Goal: Register for event/course

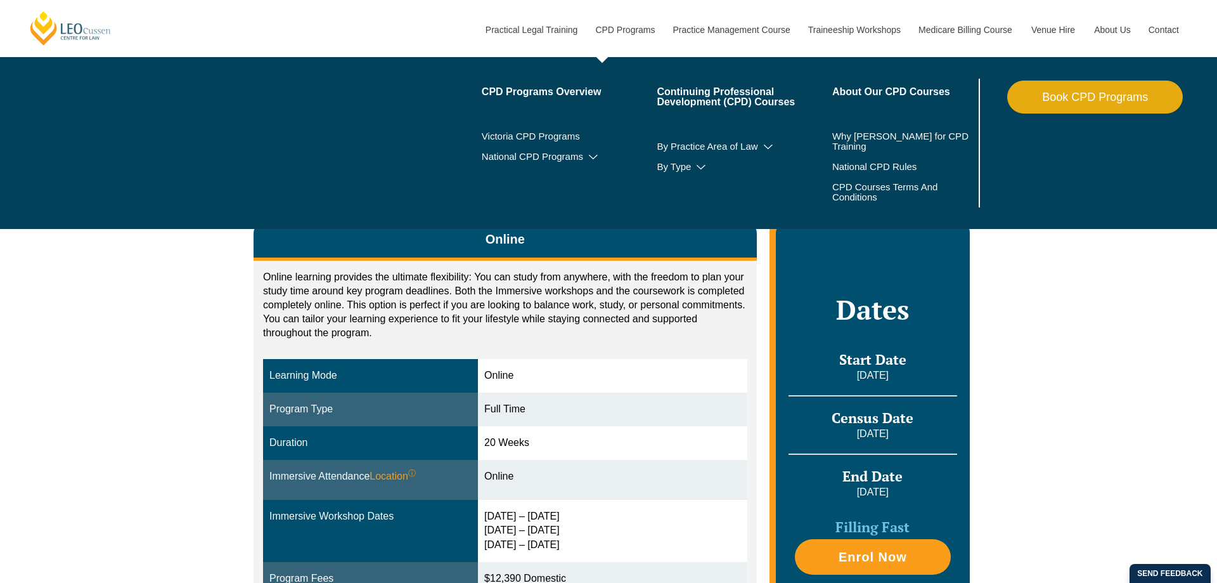
scroll to position [323, 0]
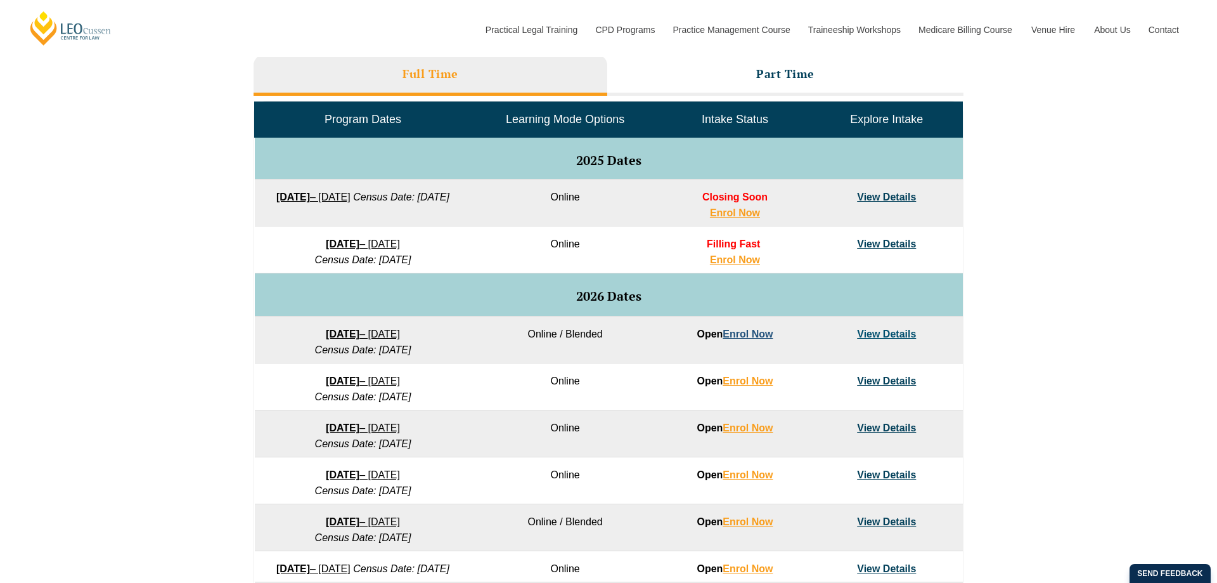
click at [750, 335] on link "Enrol Now" at bounding box center [748, 333] width 50 height 11
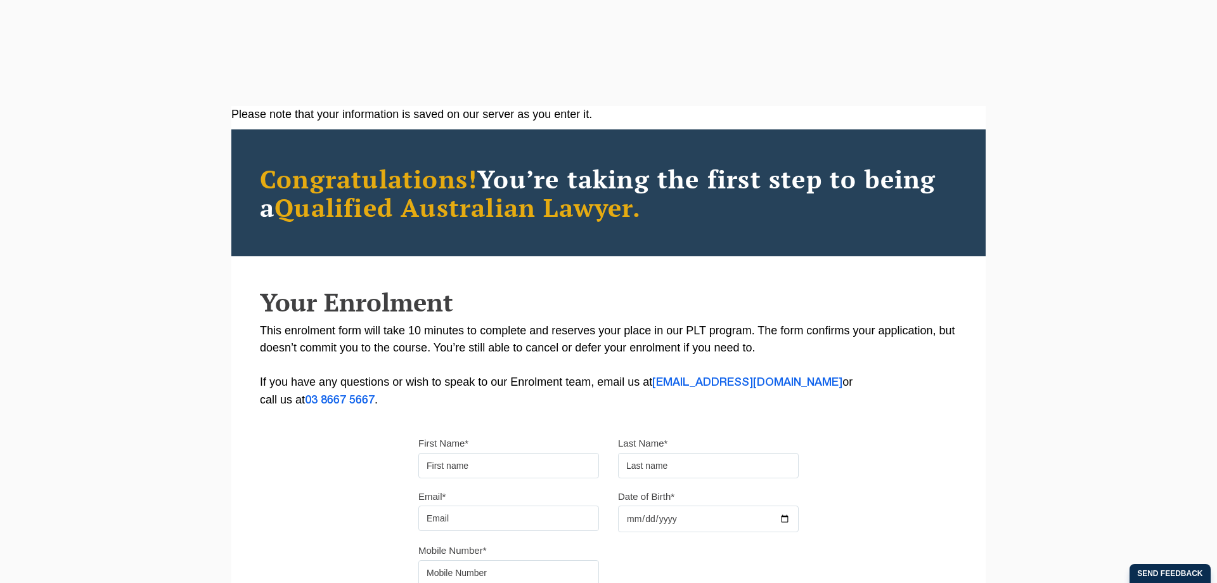
scroll to position [194, 0]
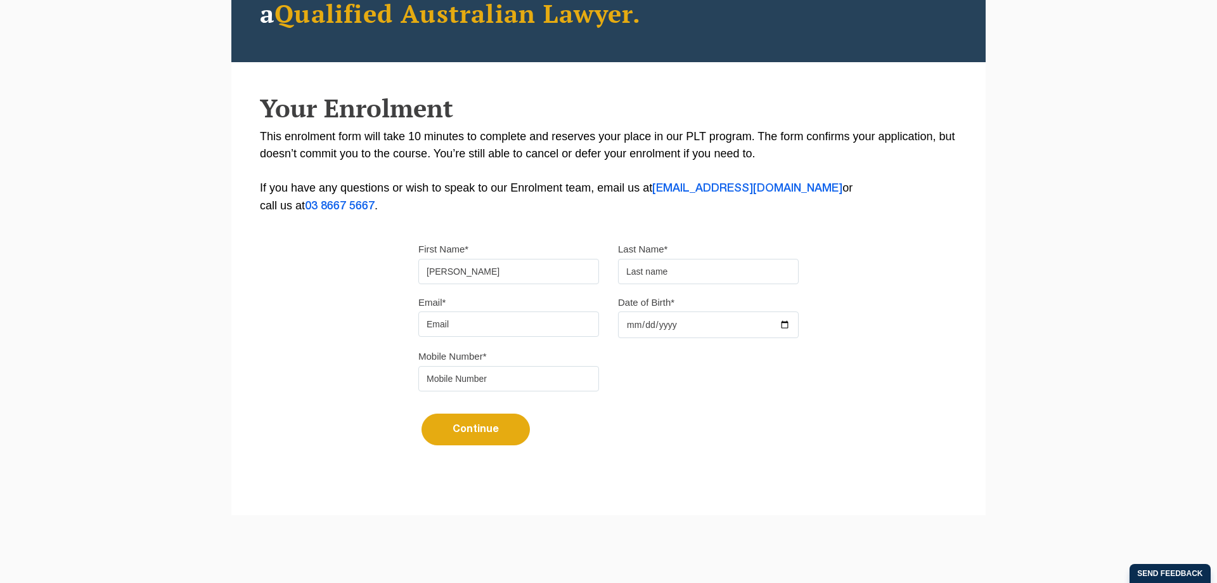
type input "[PERSON_NAME]"
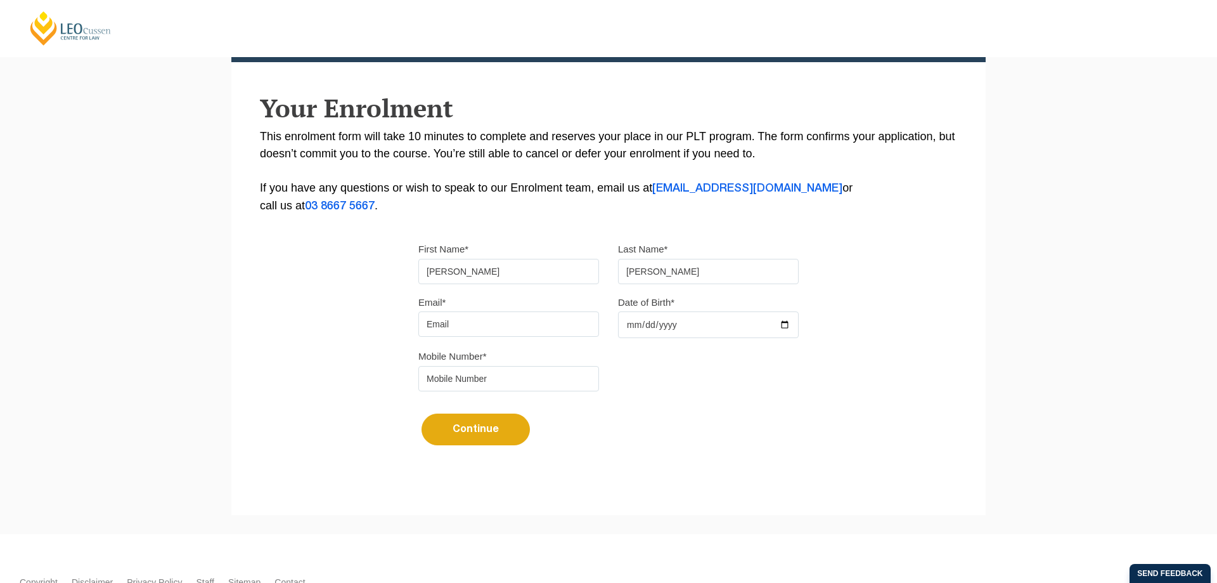
type input "[PERSON_NAME]"
type input "jesse1927@live.com.au"
type input "1997-10-11"
type input "0427698233"
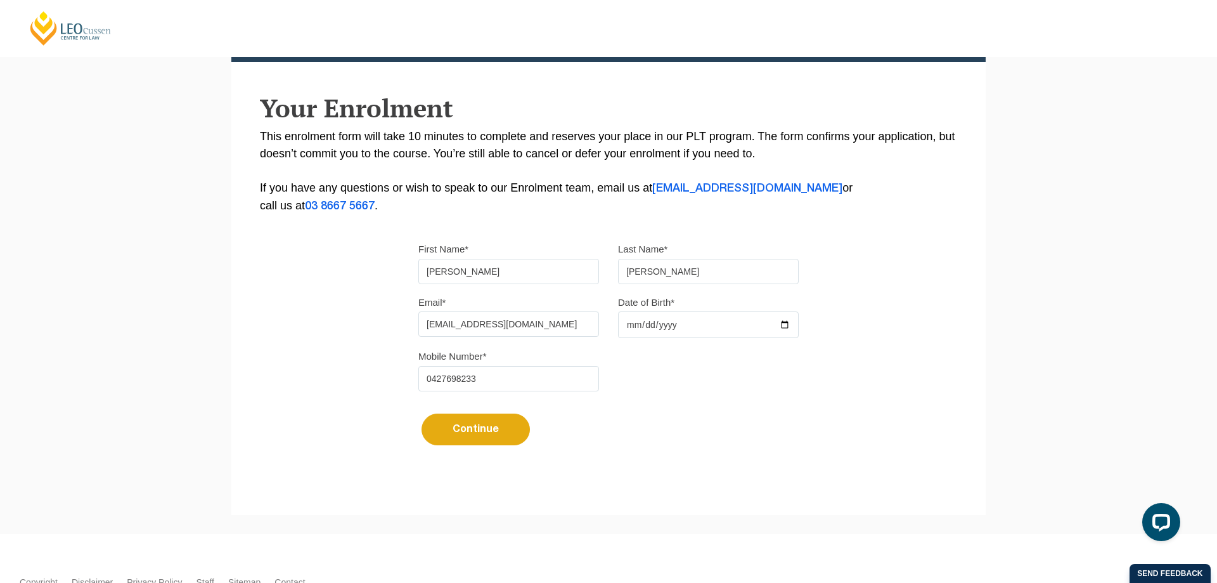
click at [500, 429] on button "Continue" at bounding box center [476, 429] width 108 height 32
select select
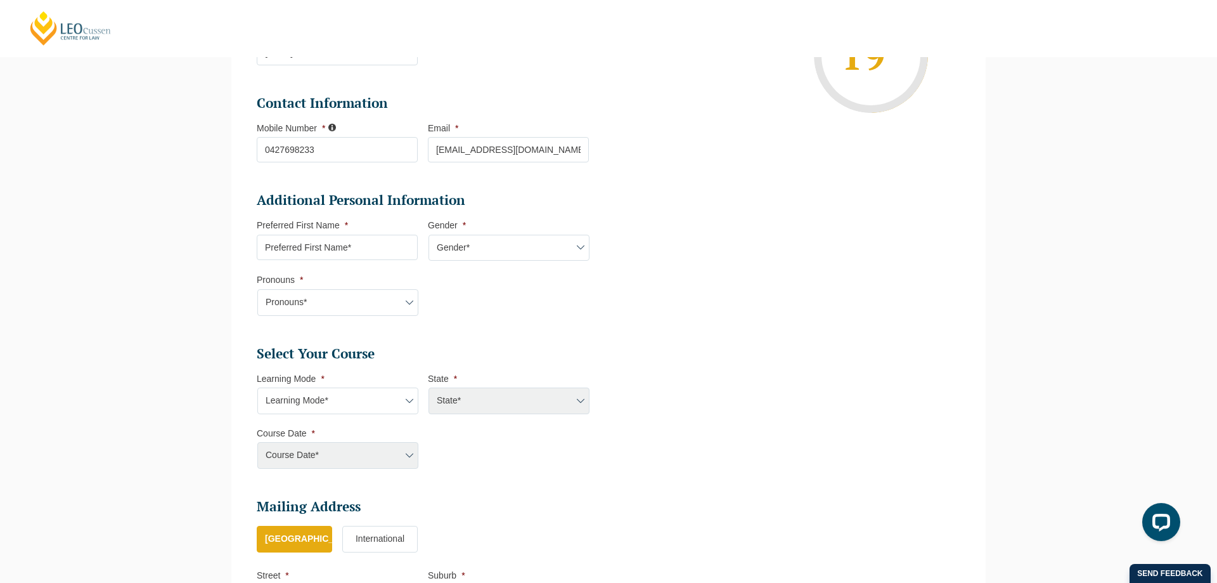
scroll to position [315, 0]
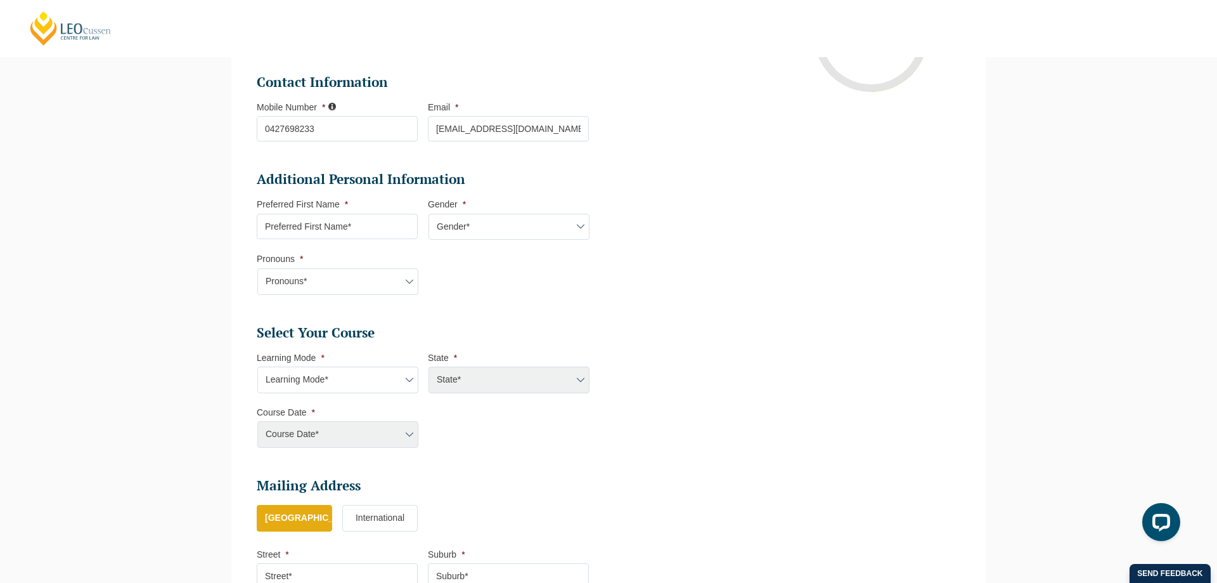
click at [380, 229] on input "Preferred First Name *" at bounding box center [337, 226] width 161 height 25
type input "Jesse"
click at [429, 214] on select "Gender* Male Female Nonbinary Intersex Prefer not to disclose Other" at bounding box center [509, 227] width 161 height 27
select select "Male"
click option "Male" at bounding box center [0, 0] width 0 height 0
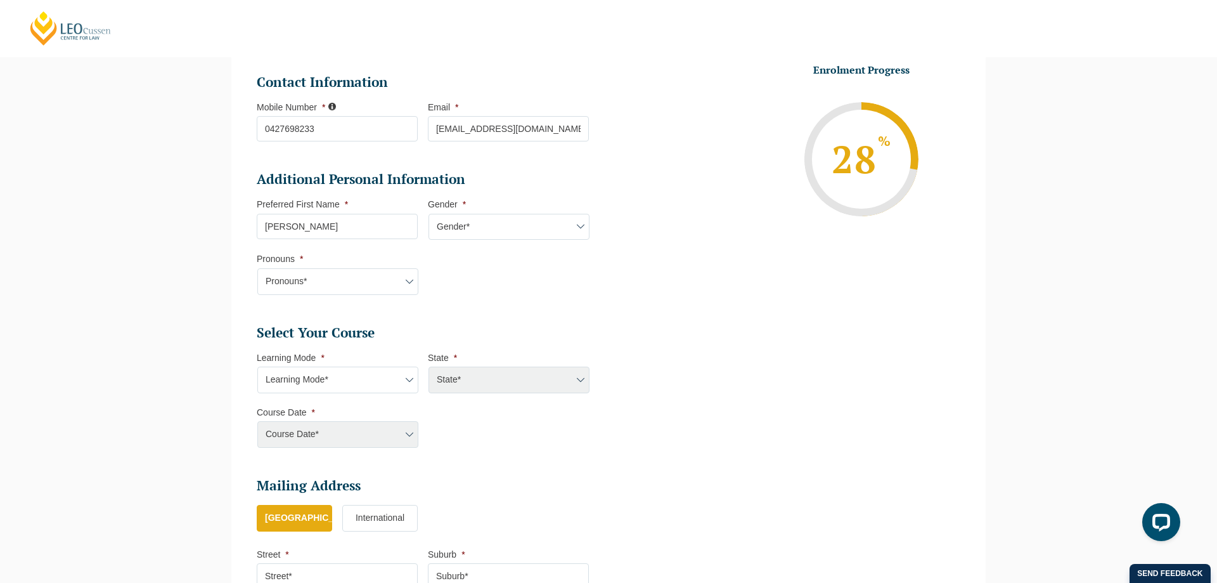
click at [257, 268] on select "Pronouns* She/Her/Hers He/Him/His They/Them/Theirs Other Prefer not to disclose" at bounding box center [337, 281] width 161 height 27
select select "Prefer not to disclose"
click option "Prefer not to disclose" at bounding box center [0, 0] width 0 height 0
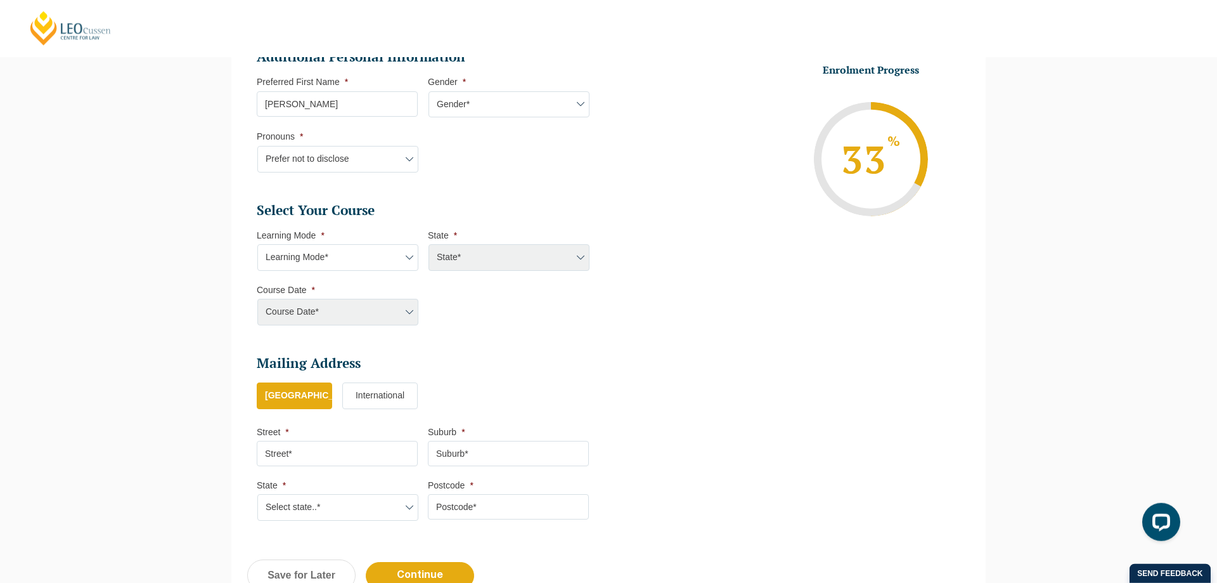
scroll to position [444, 0]
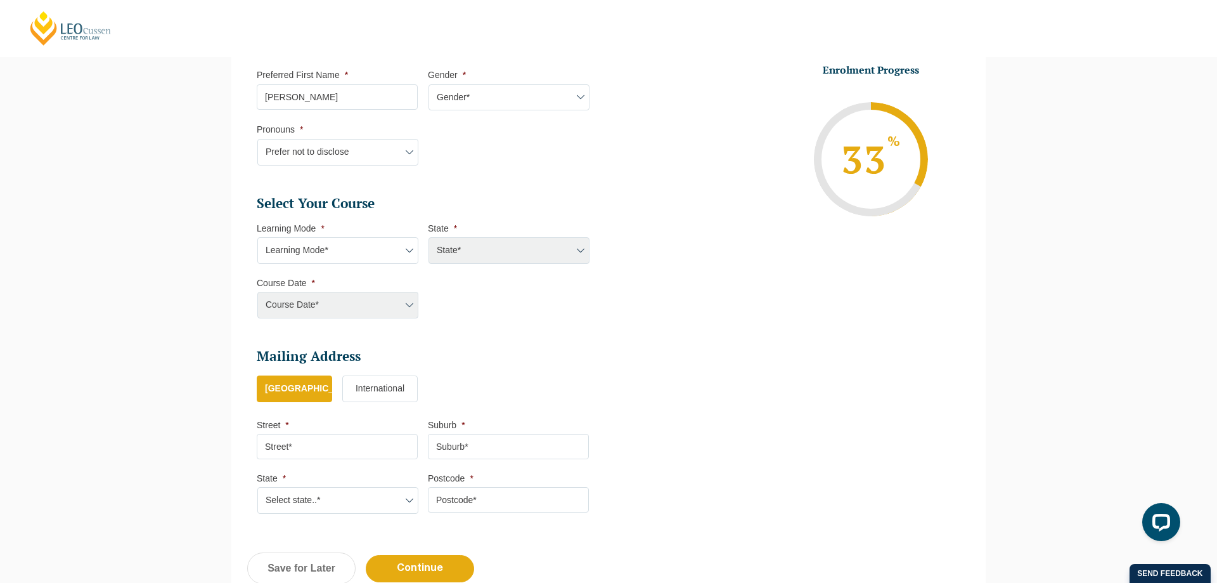
click at [257, 237] on select "Learning Mode* Online Full Time Learning Online Part Time Learning Blended Full…" at bounding box center [337, 250] width 161 height 27
select select "Online Full Time Learning"
click option "Online Full Time Learning" at bounding box center [0, 0] width 0 height 0
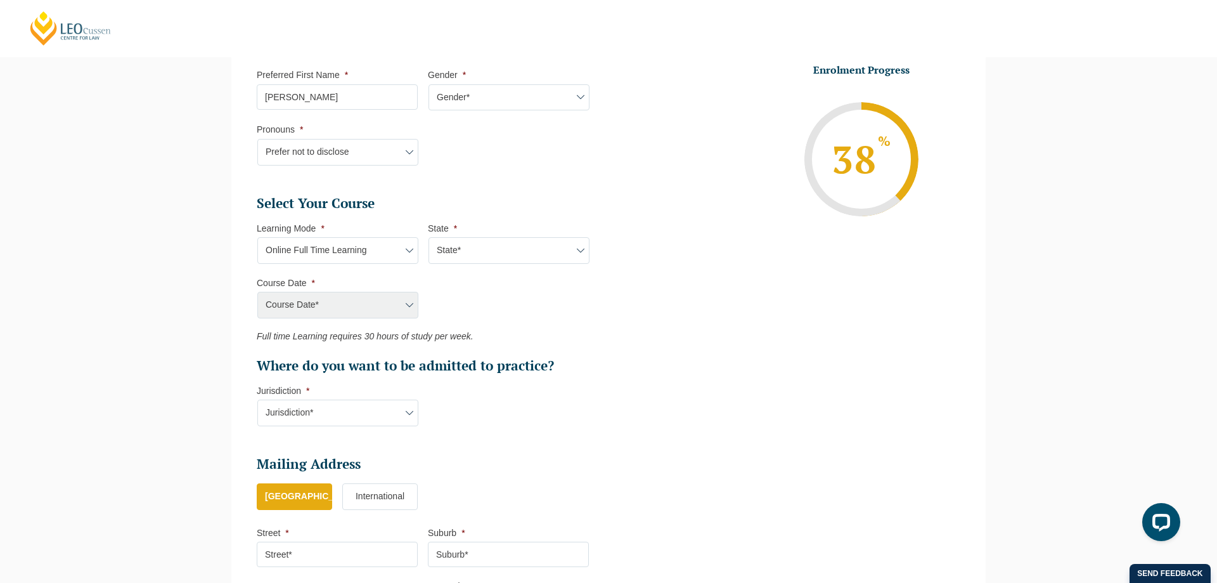
click at [429, 237] on select "State* National (ACT/NSW, VIC, QLD, SA, WA)" at bounding box center [509, 250] width 161 height 27
select select "National (ACT/NSW, VIC, QLD, SA, WA)"
click option "National (ACT/NSW, VIC, QLD, SA, WA)" at bounding box center [0, 0] width 0 height 0
click at [257, 292] on select "Course Date* September 2025 (22-Sep-2025 to 20-Feb-2026) December 2025 (08-Dec-…" at bounding box center [337, 305] width 161 height 27
select select "January 2026 (27-Jan-2026 to 12-Jun-2026)"
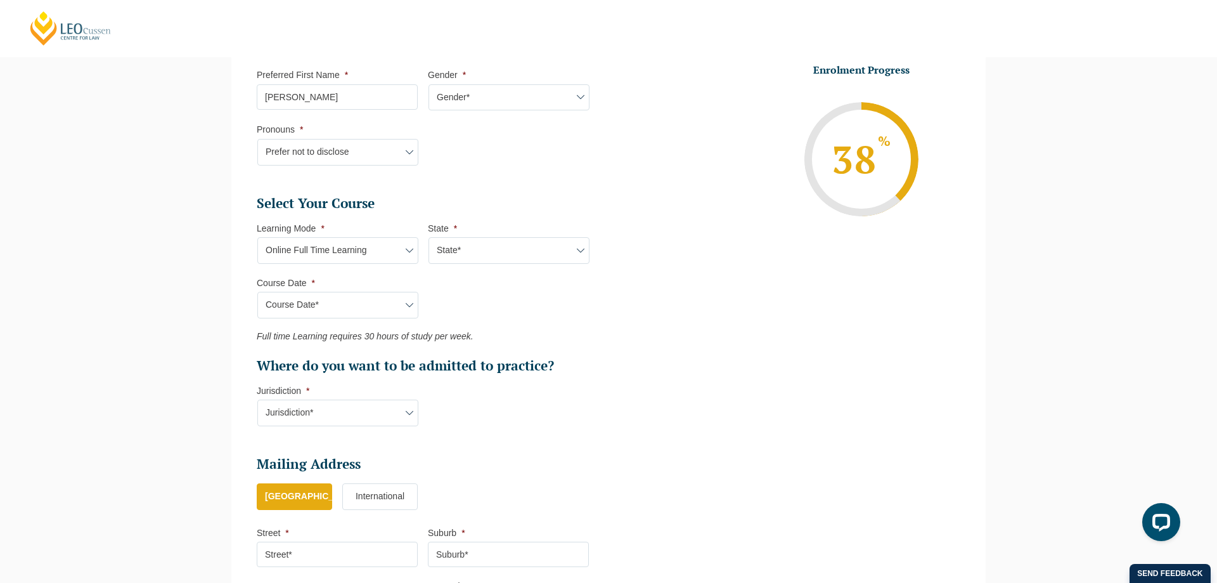
click option "January 2026 (27-Jan-2026 to 12-Jun-2026)" at bounding box center [0, 0] width 0 height 0
type input "Intake 01 January 2026 FT"
type input "Practical Legal Training (NAT)"
select select "NAT PLT (JAN) 2026 Full Time Online"
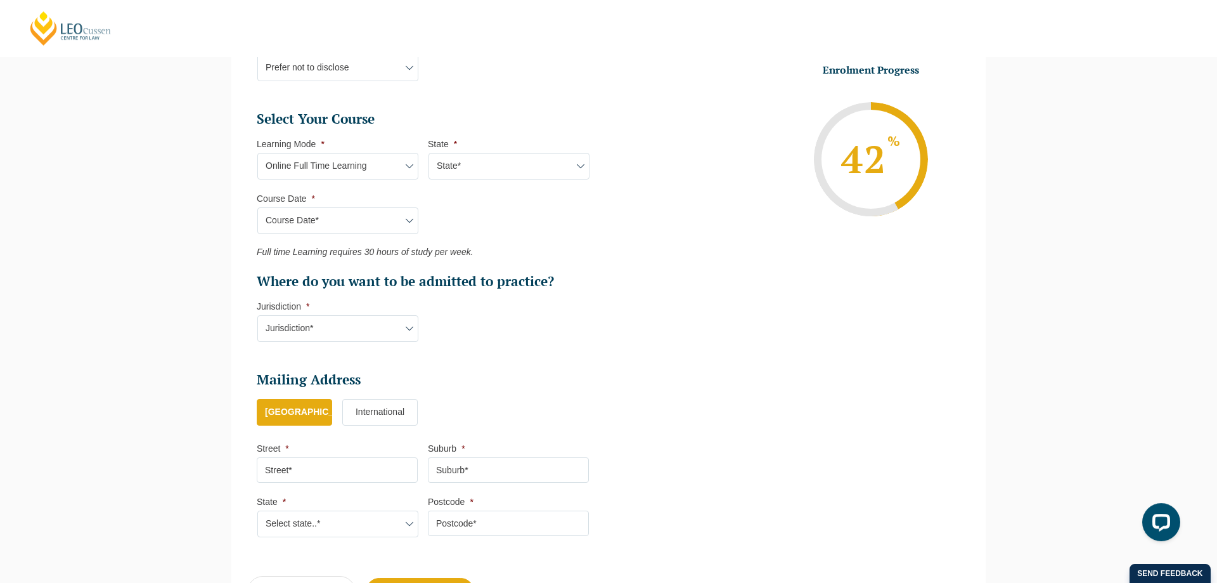
scroll to position [574, 0]
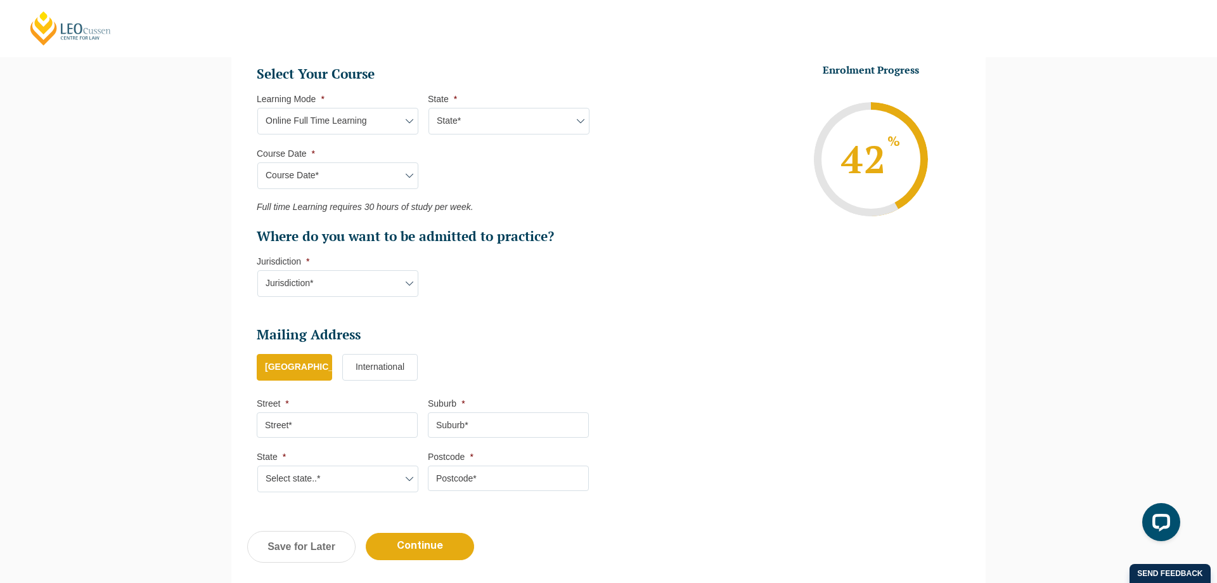
click at [257, 270] on select "Jurisdiction* VIC ACT/NSW SA WA QLD" at bounding box center [337, 283] width 161 height 27
select select "QLD"
click option "QLD" at bounding box center [0, 0] width 0 height 0
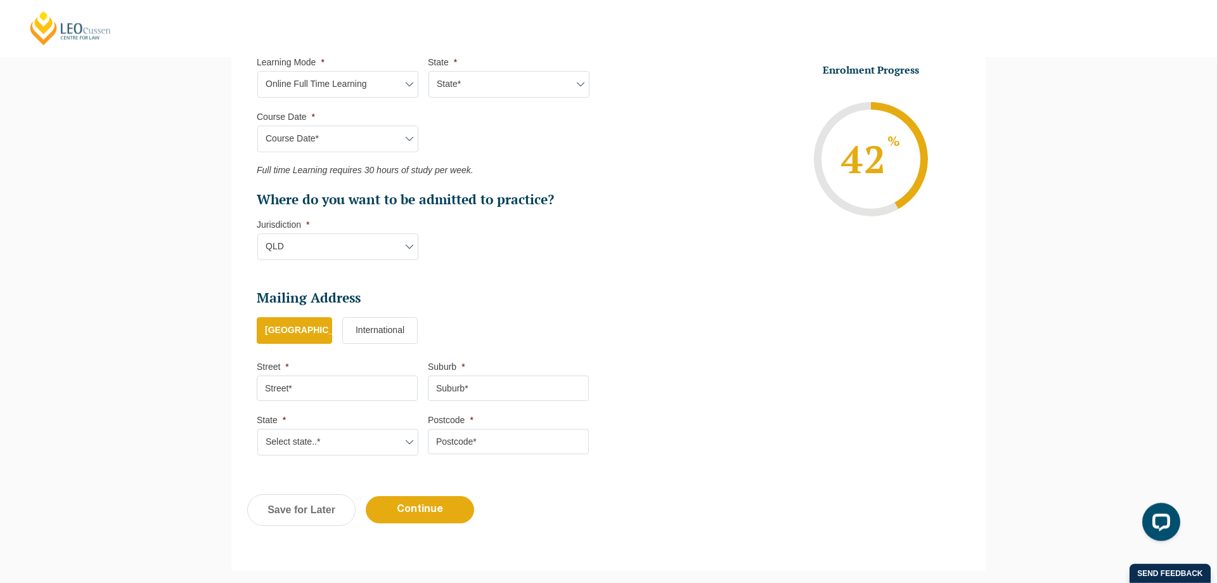
scroll to position [703, 0]
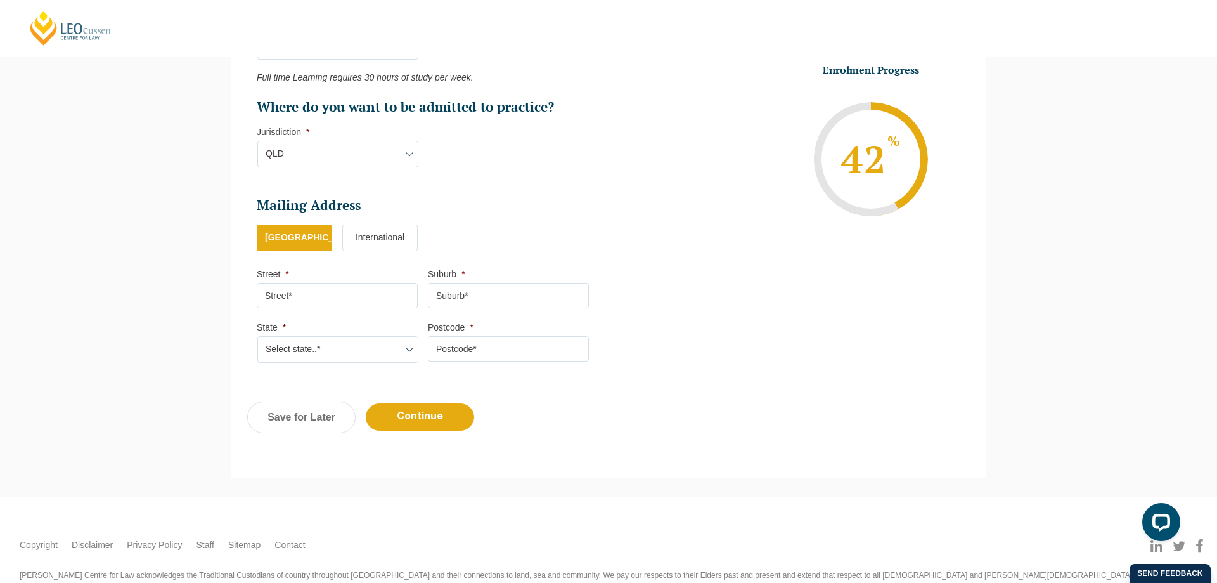
click at [319, 298] on input "Street *" at bounding box center [337, 295] width 161 height 25
type input "64 McIver Avenue"
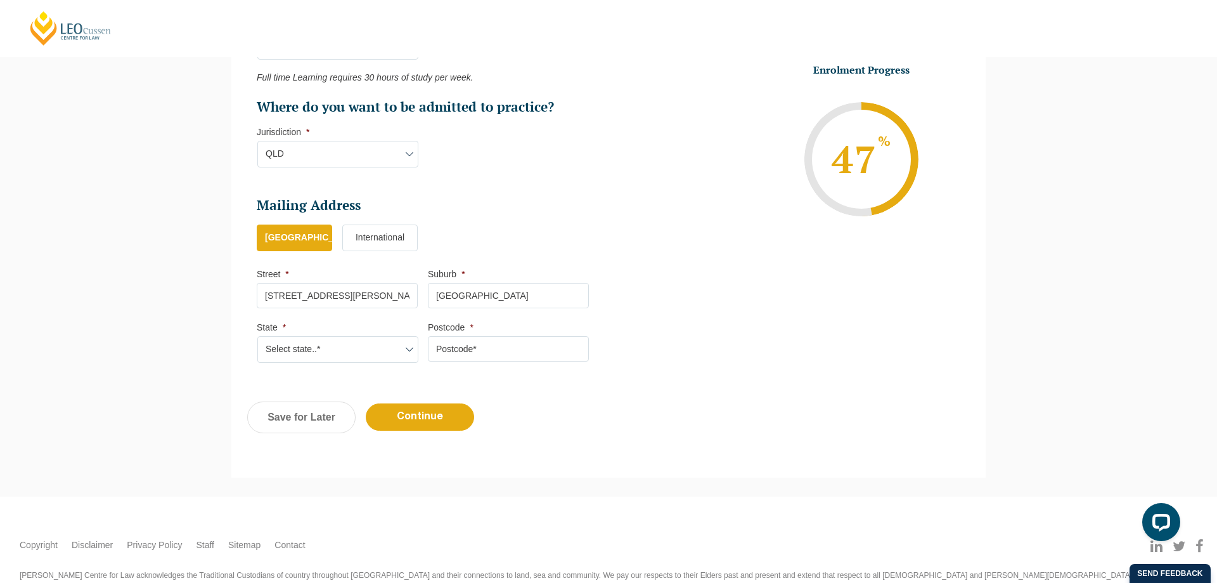
type input "Middleton Grange"
click at [257, 336] on select "Select state..* VIC WA QLD SA NSW NT ACT TAS" at bounding box center [337, 349] width 161 height 27
select select "NSW"
click option "NSW" at bounding box center [0, 0] width 0 height 0
click at [465, 357] on input "Postcode *" at bounding box center [508, 348] width 161 height 25
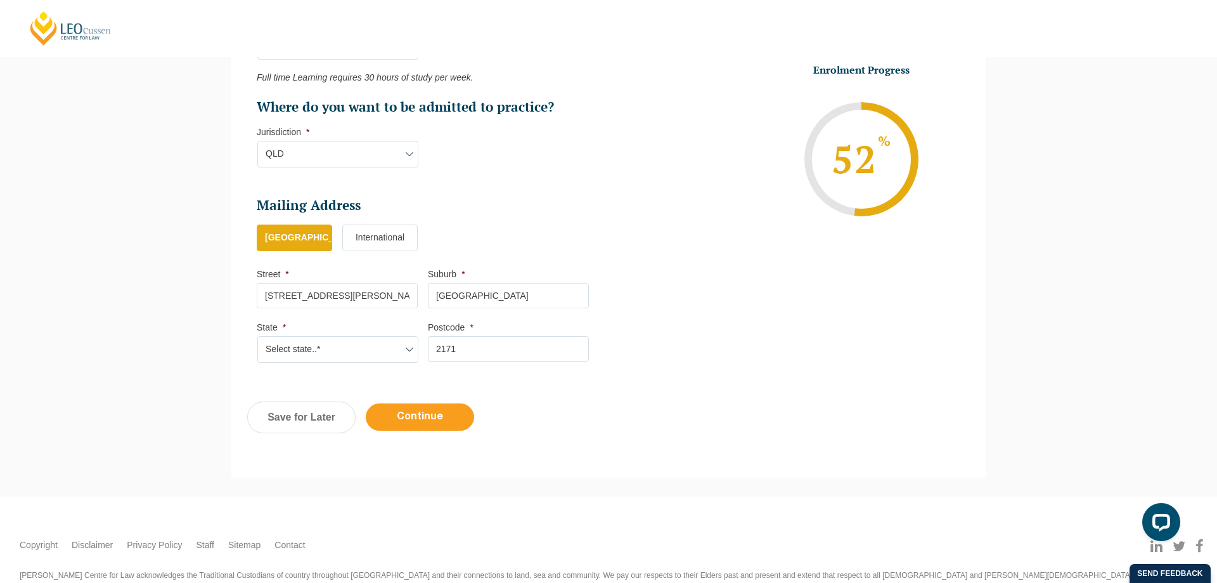
type input "2171"
click at [433, 417] on input "Continue" at bounding box center [420, 416] width 108 height 27
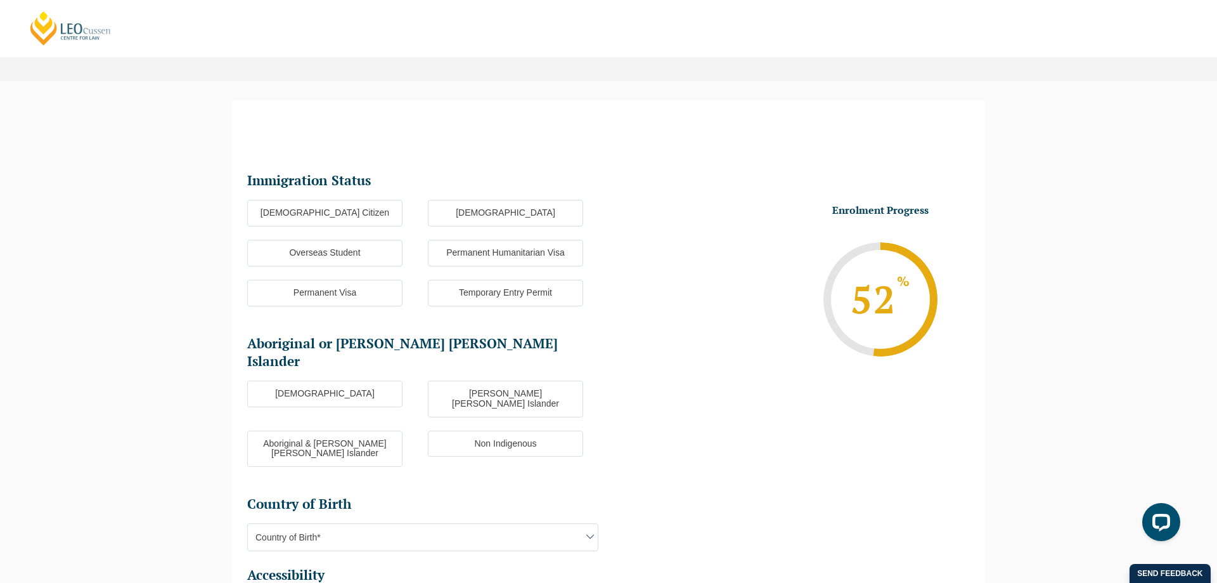
scroll to position [129, 0]
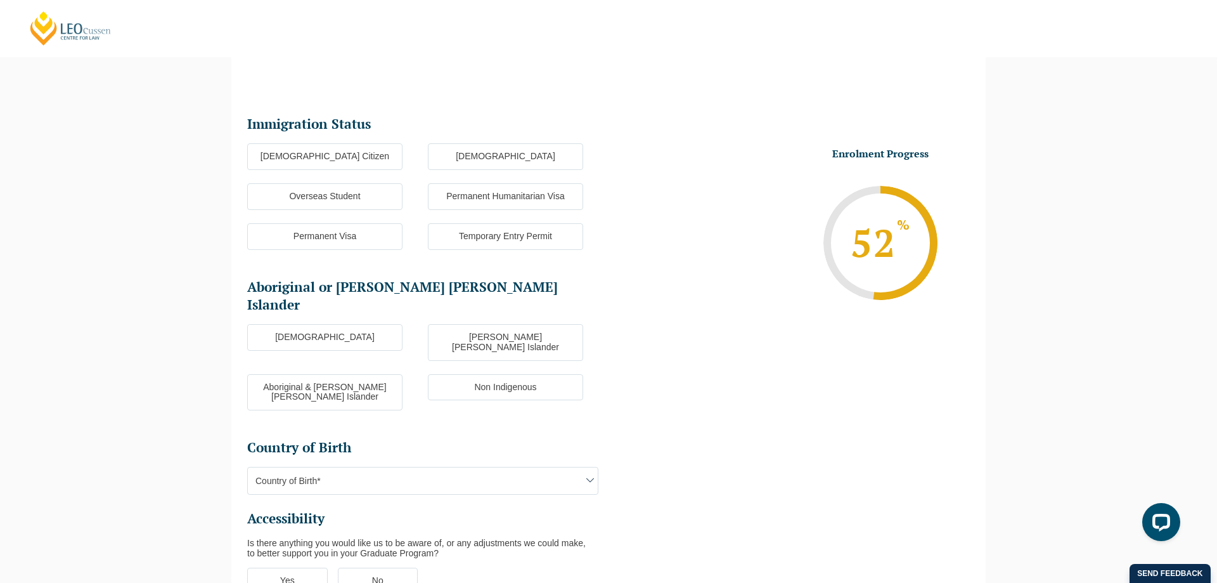
click at [344, 158] on label "Australian Citizen" at bounding box center [324, 156] width 155 height 27
click at [0, 0] on input "Australian Citizen" at bounding box center [0, 0] width 0 height 0
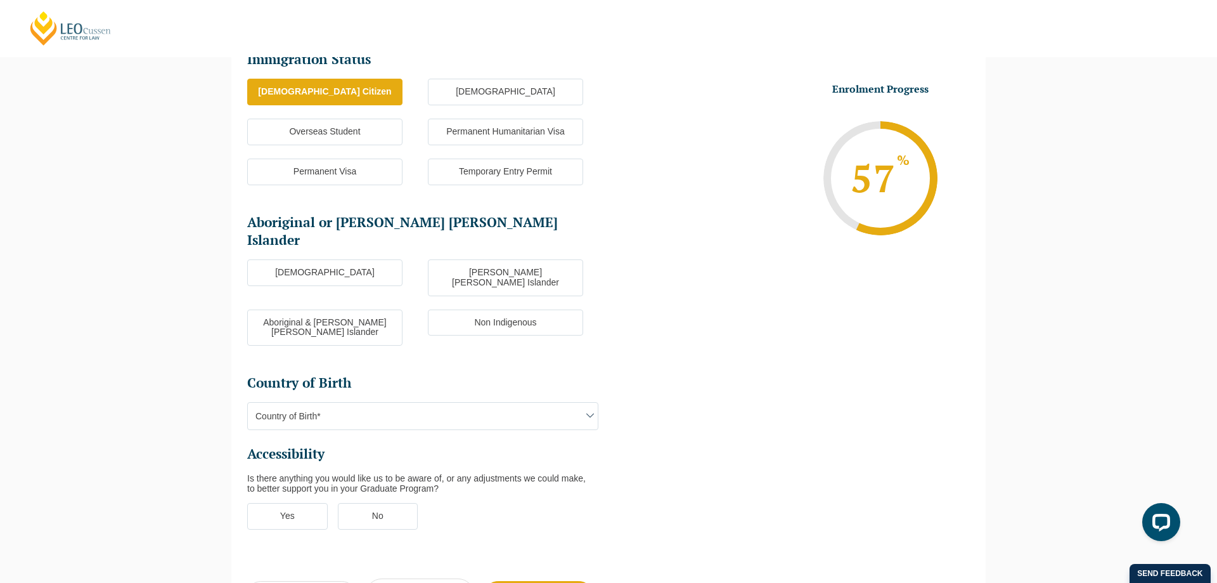
click at [494, 309] on label "Non Indigenous" at bounding box center [505, 322] width 155 height 27
click at [0, 0] on input "Non Indigenous" at bounding box center [0, 0] width 0 height 0
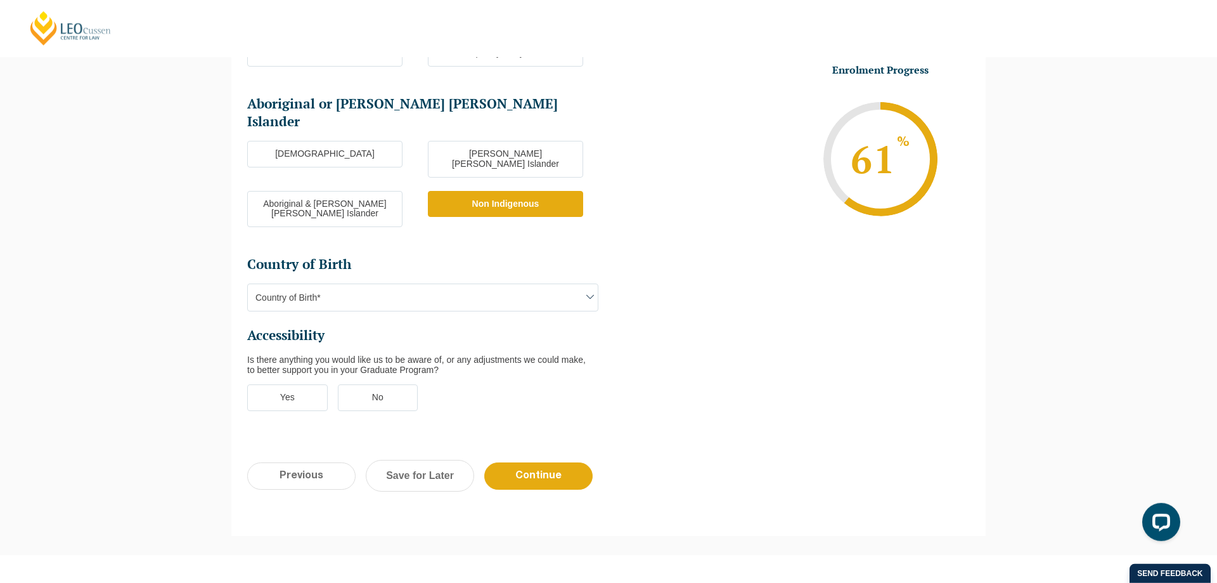
scroll to position [323, 0]
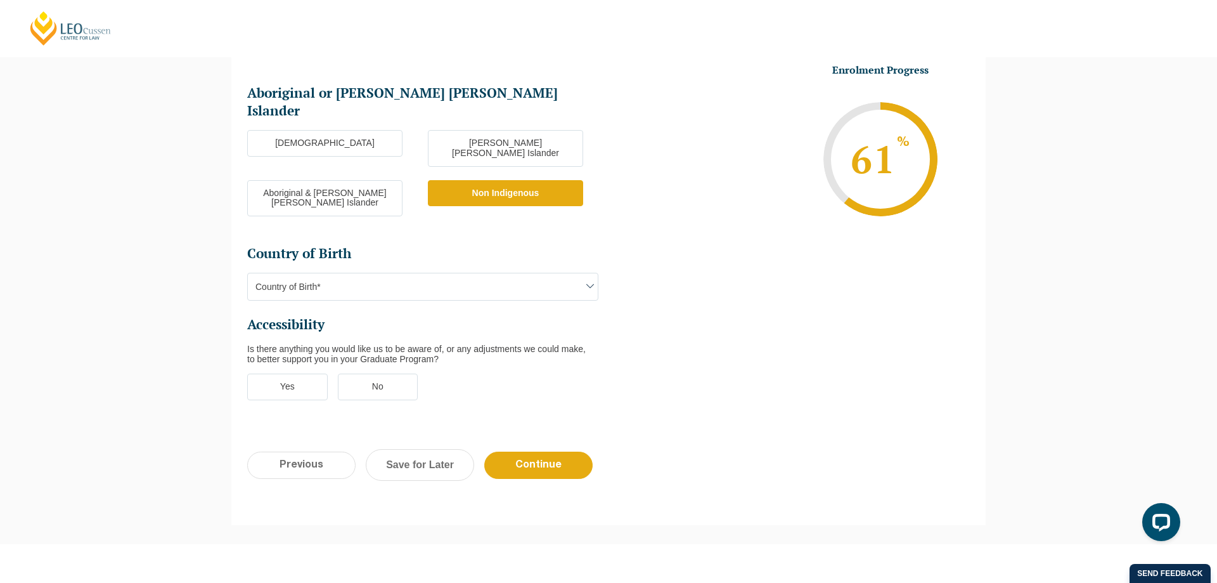
click at [378, 273] on span "Country of Birth*" at bounding box center [423, 286] width 350 height 27
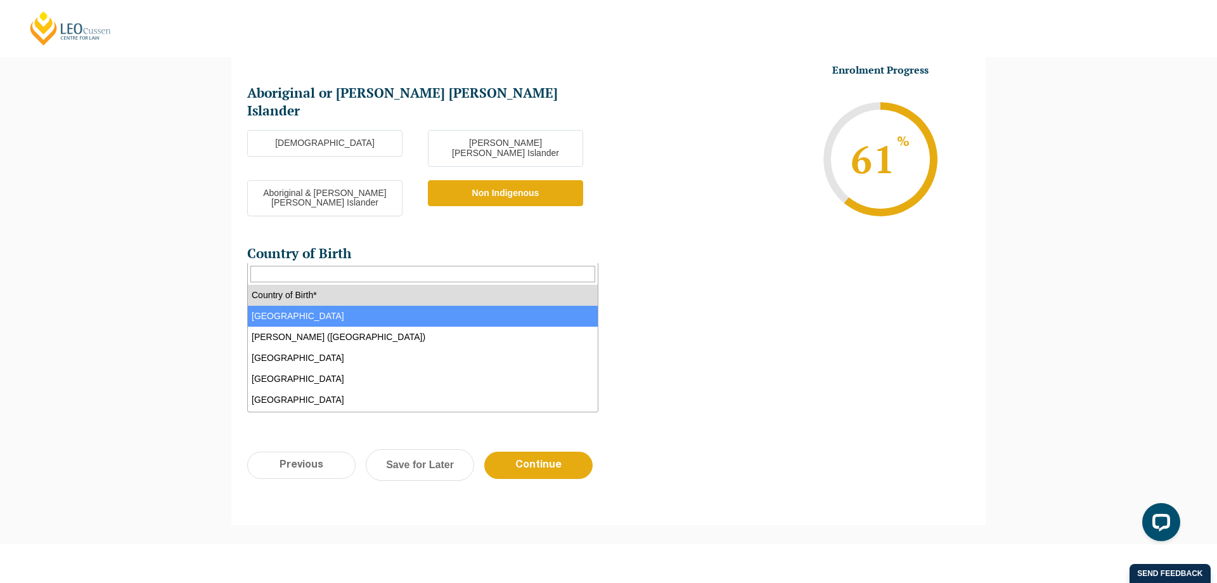
select select "Australia 1101"
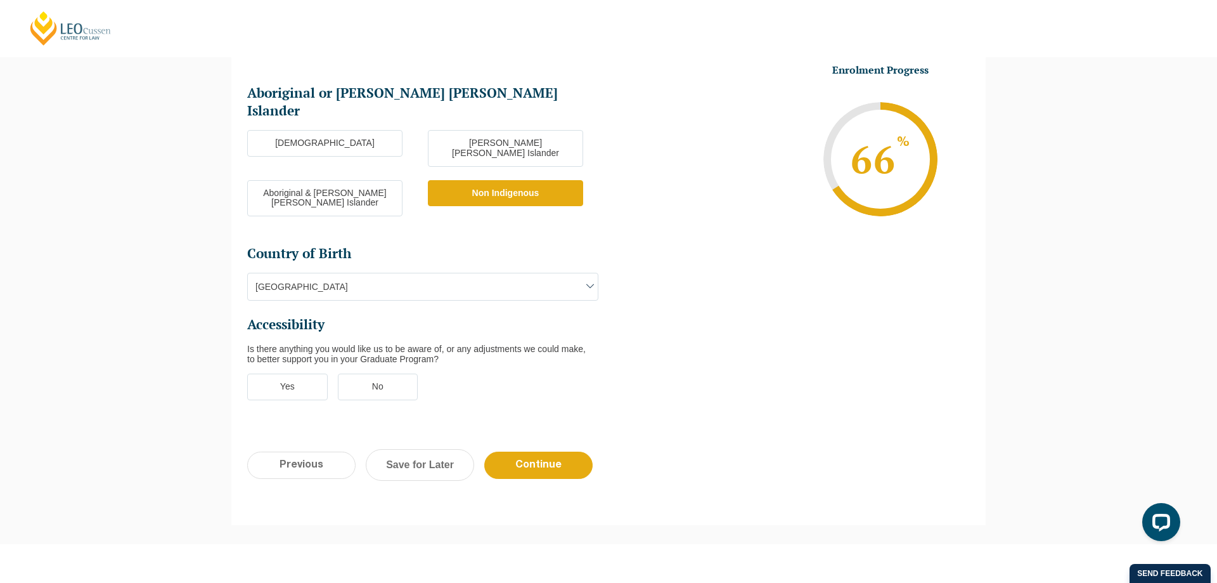
click at [389, 373] on label "No" at bounding box center [378, 386] width 81 height 27
click at [0, 0] on input "No" at bounding box center [0, 0] width 0 height 0
click at [540, 451] on input "Continue" at bounding box center [538, 464] width 108 height 27
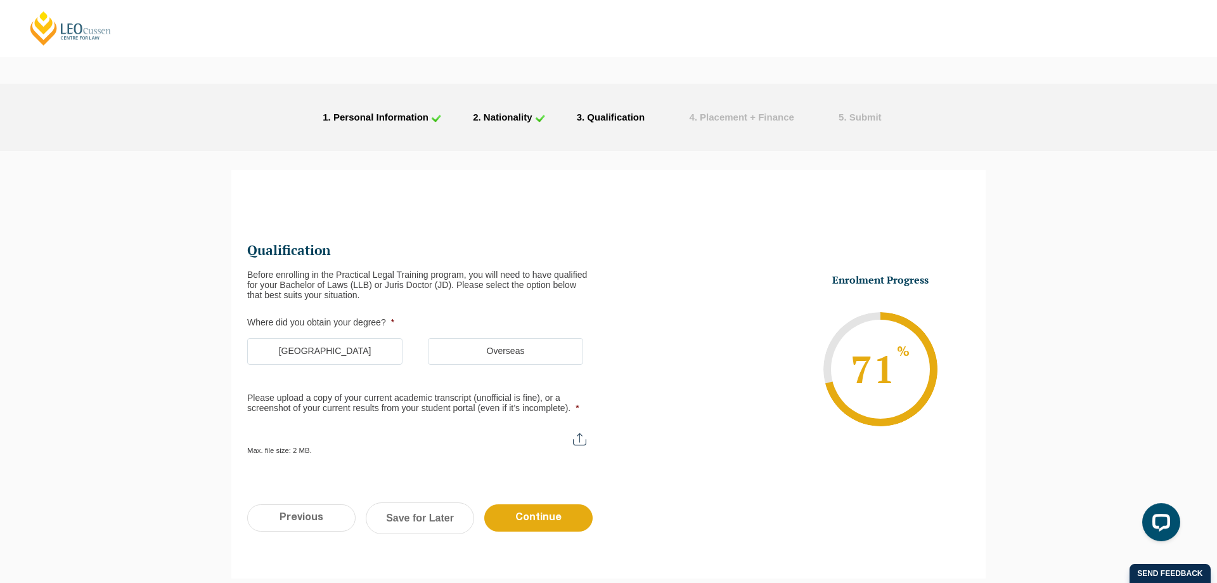
scroll to position [0, 0]
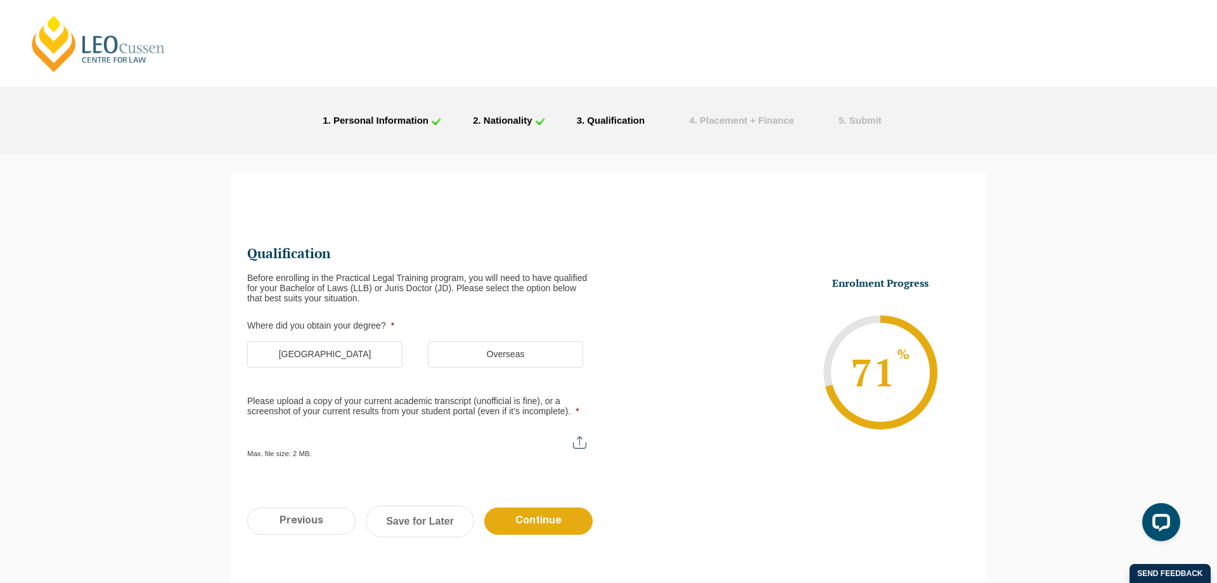
click at [363, 346] on label "Australia" at bounding box center [324, 354] width 155 height 27
click at [0, 0] on input "Australia" at bounding box center [0, 0] width 0 height 0
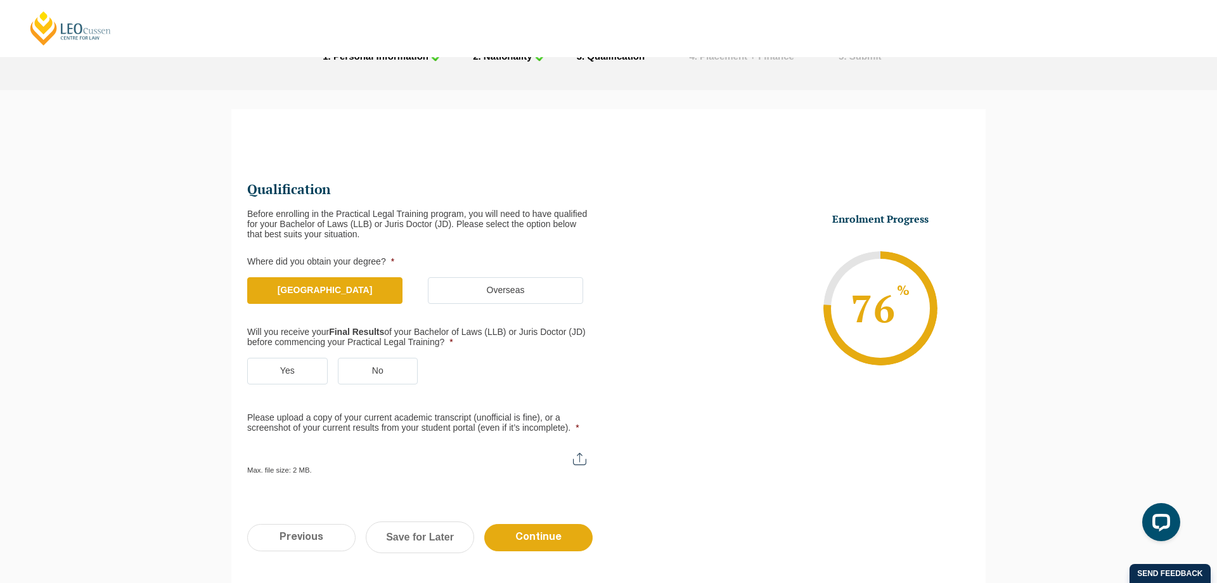
scroll to position [129, 0]
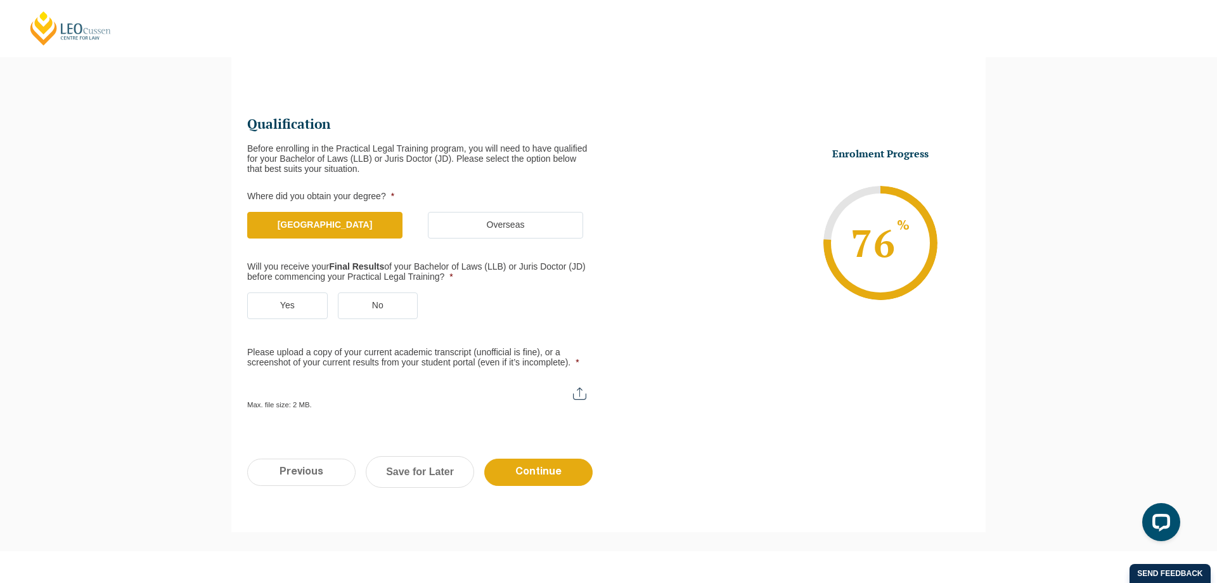
click at [301, 307] on label "Yes" at bounding box center [287, 305] width 81 height 27
click at [0, 0] on input "Yes" at bounding box center [0, 0] width 0 height 0
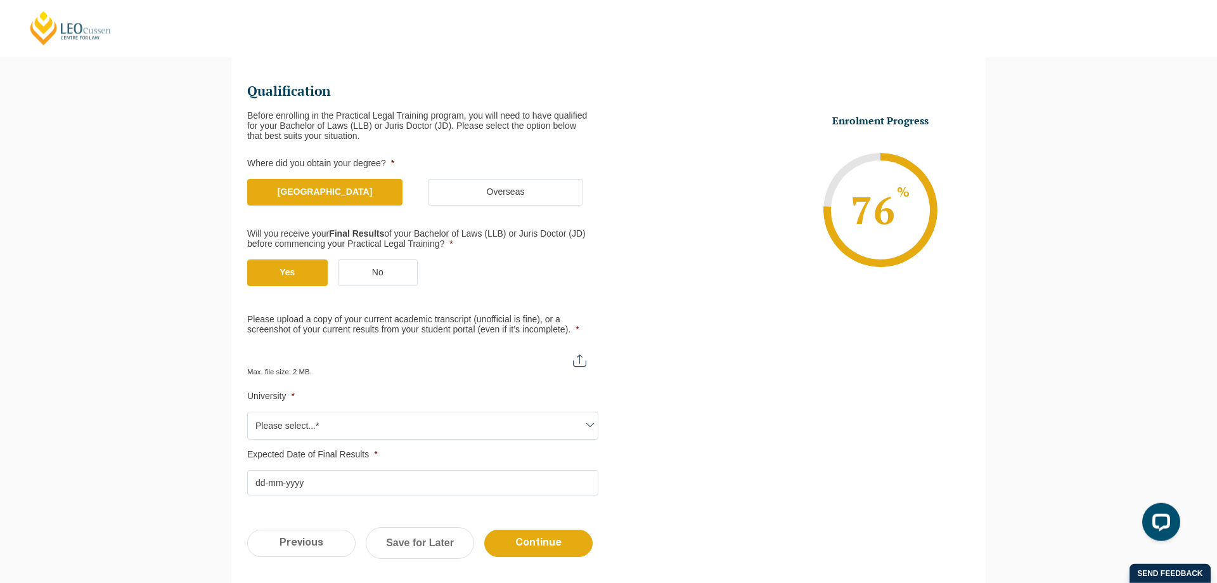
scroll to position [194, 0]
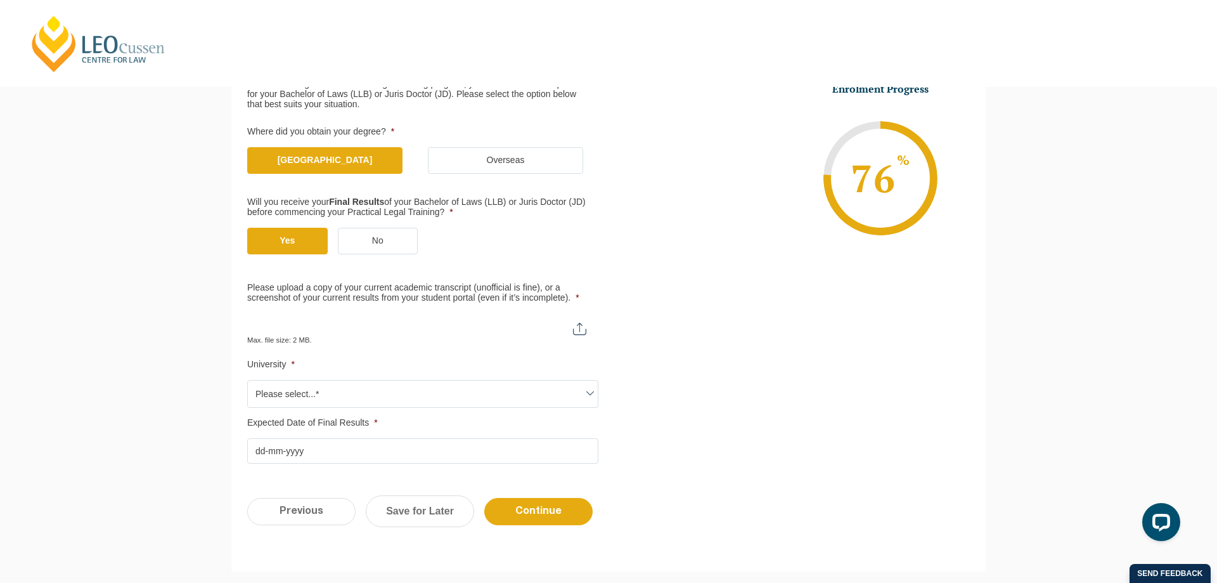
click at [585, 329] on input "Please upload a copy of your current academic transcript (unofficial is fine), …" at bounding box center [422, 324] width 351 height 22
type input "C:\fakepath\Jesse Scott Official Academic Transcript.pdf"
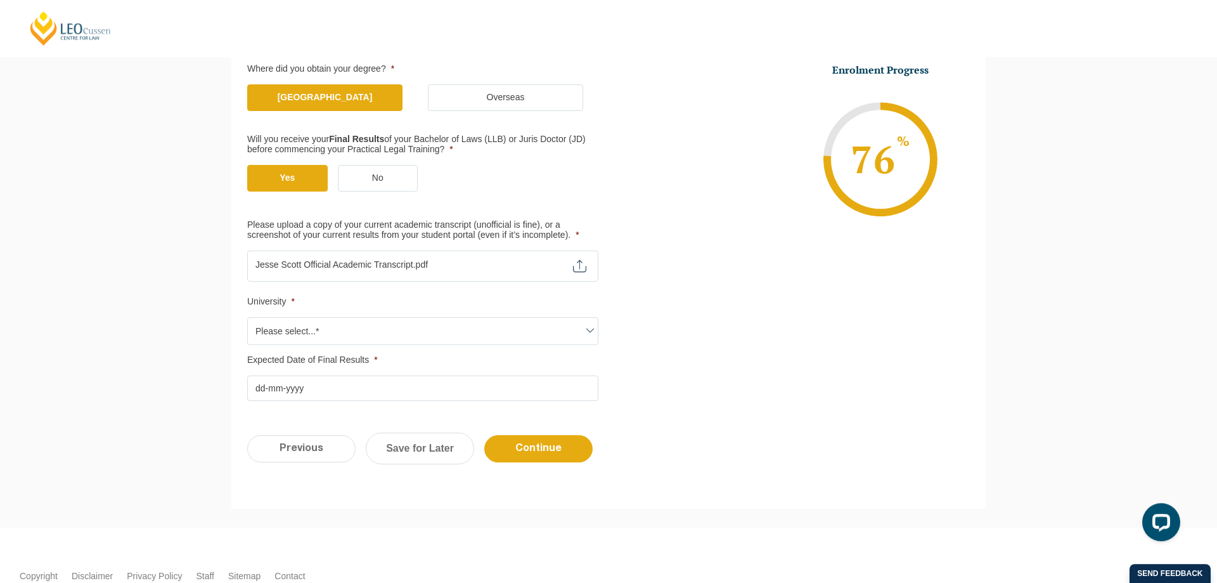
scroll to position [323, 0]
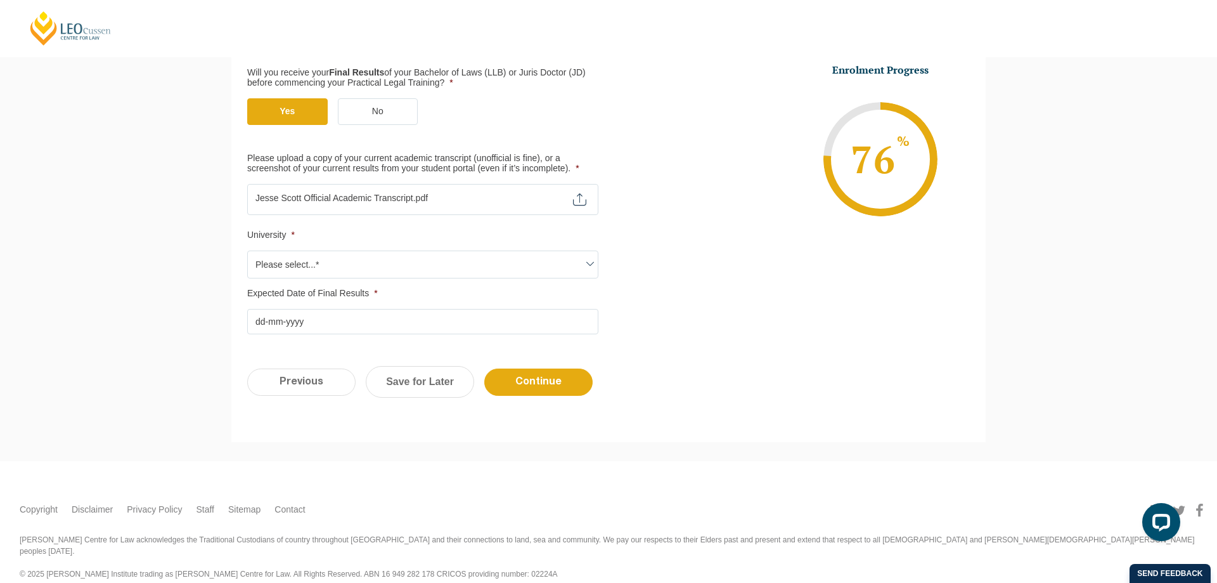
click at [323, 264] on span "Please select...*" at bounding box center [423, 264] width 350 height 27
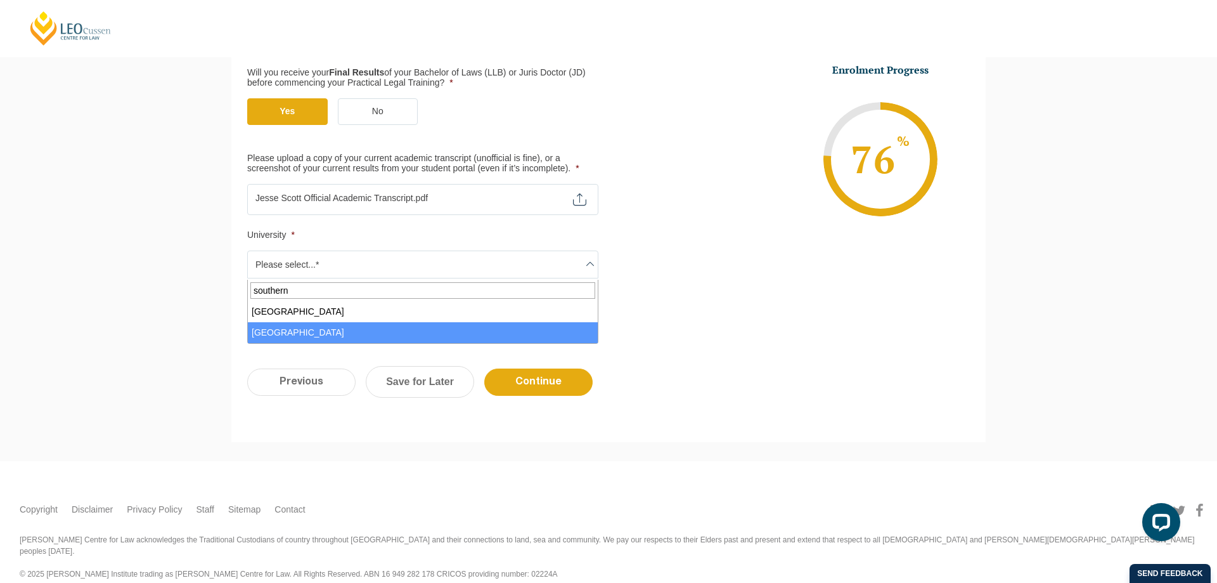
type input "southern"
select select "University of Southern Queensland"
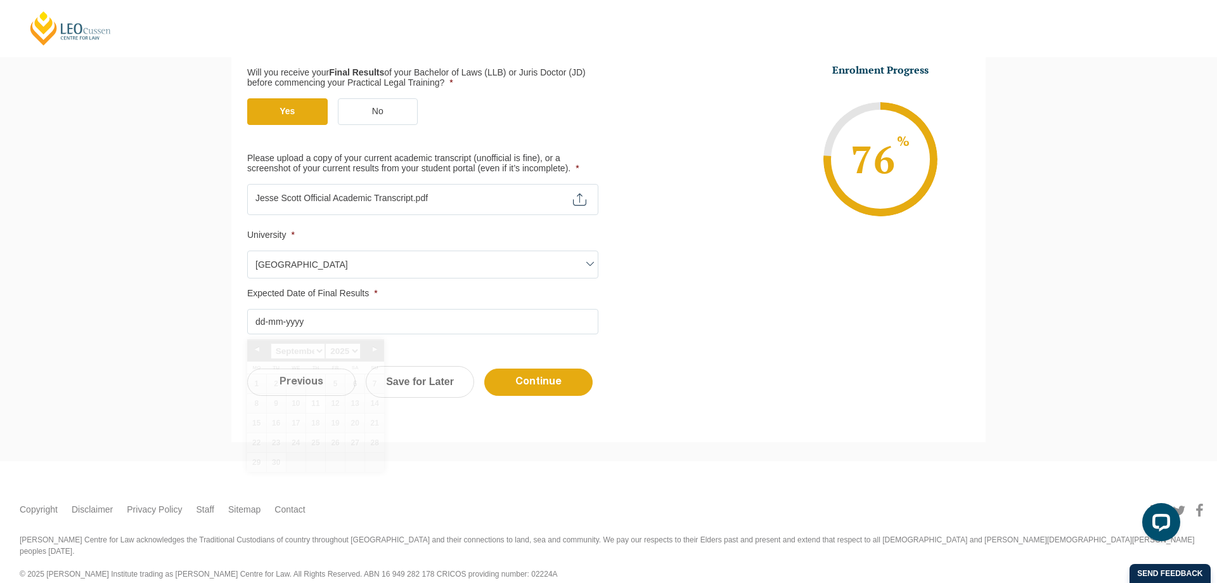
click at [347, 324] on input "Expected Date of Final Results *" at bounding box center [422, 321] width 351 height 25
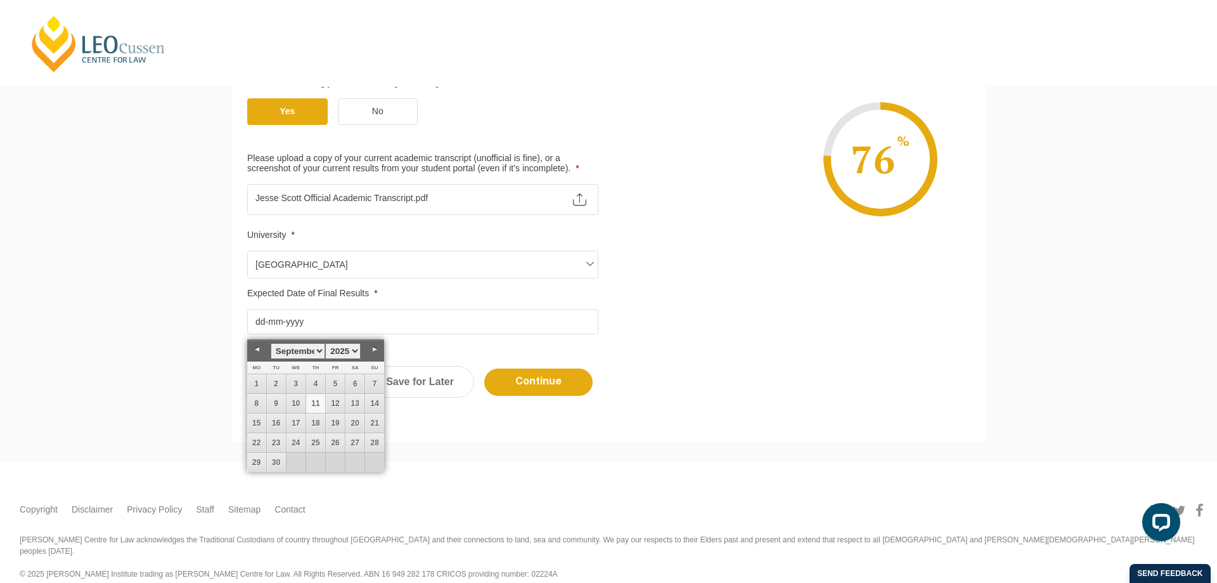
click at [380, 350] on link "Next" at bounding box center [374, 349] width 19 height 19
click at [379, 350] on link "Next" at bounding box center [374, 349] width 19 height 19
click at [261, 443] on link "22" at bounding box center [256, 442] width 19 height 19
type input "22-12-2025"
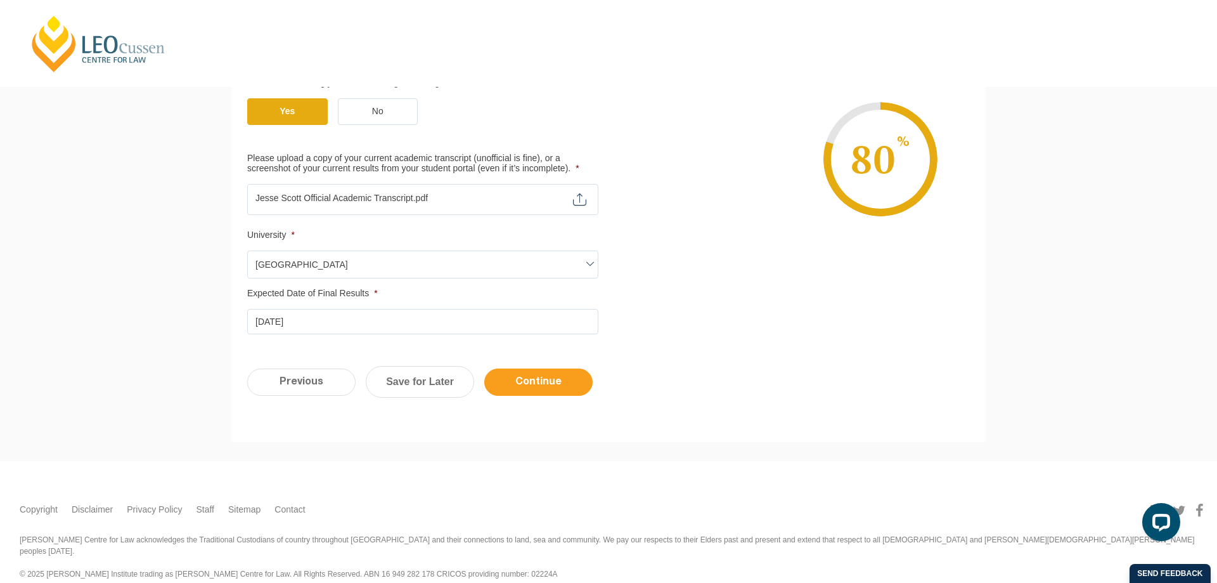
click at [548, 388] on input "Continue" at bounding box center [538, 381] width 108 height 27
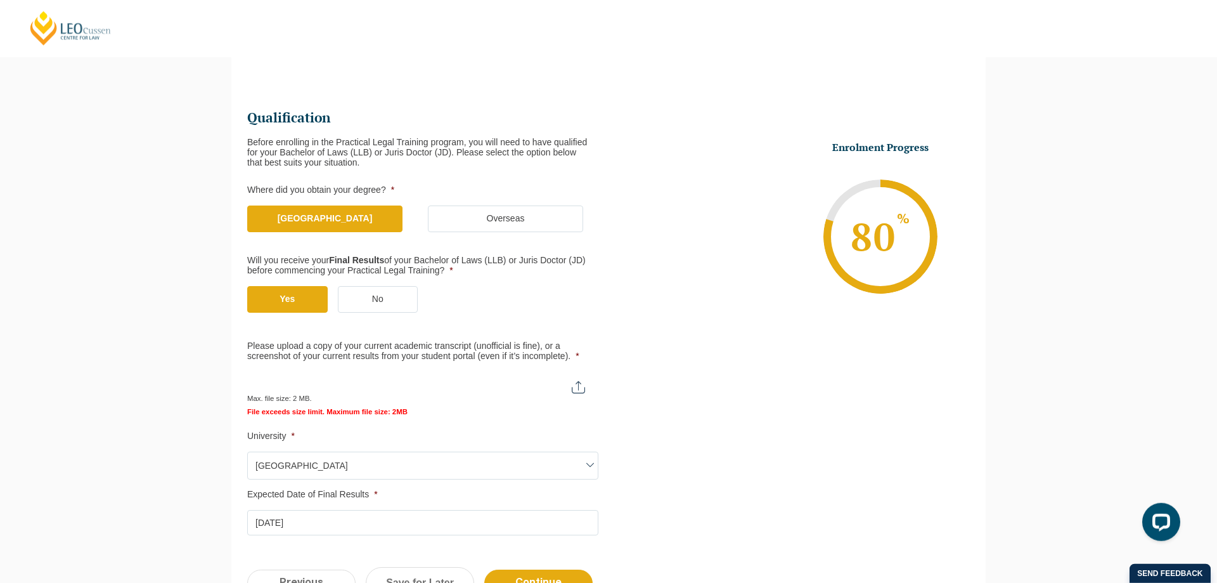
scroll to position [245, 0]
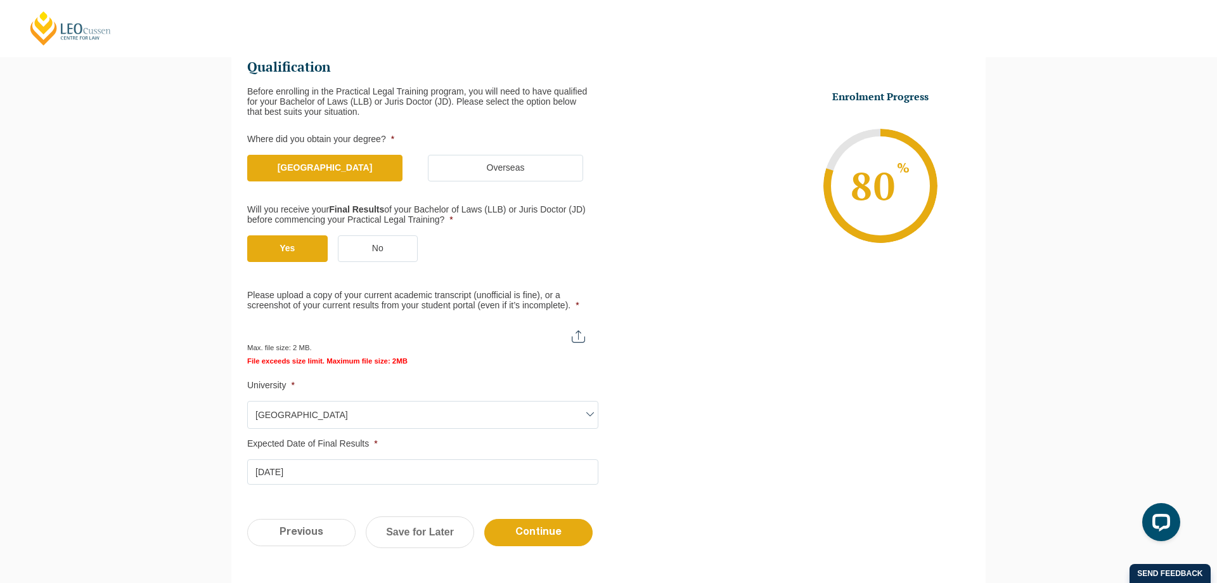
click at [579, 339] on input "Please upload a copy of your current academic transcript (unofficial is fine), …" at bounding box center [422, 332] width 350 height 22
type input "C:\fakepath\Jesse Scott Unofficial Academic Transcript.pdf"
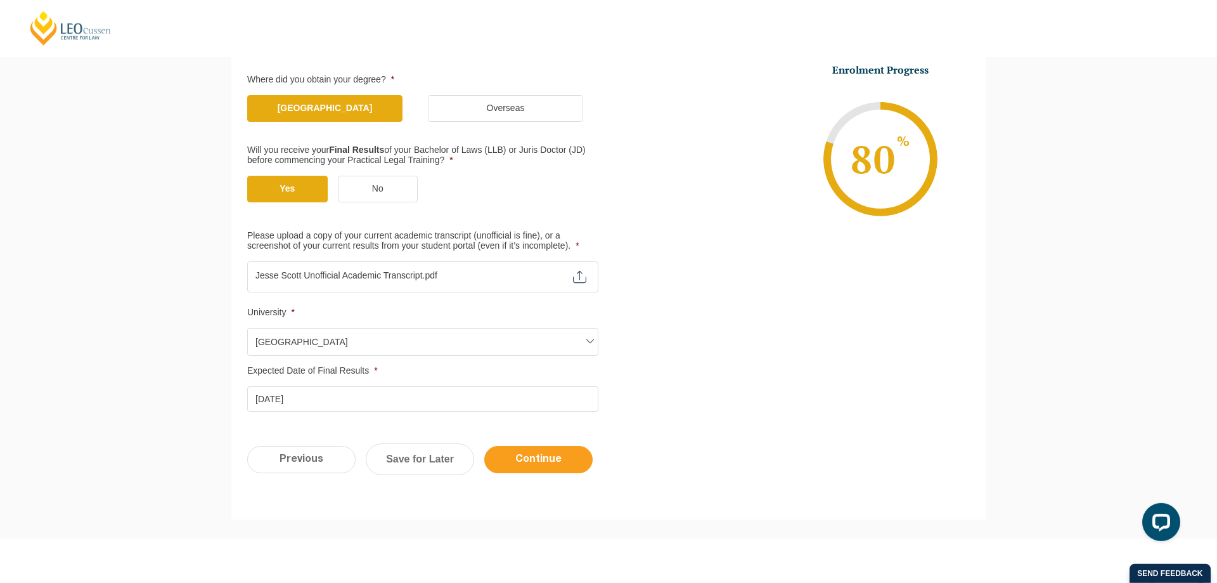
scroll to position [374, 0]
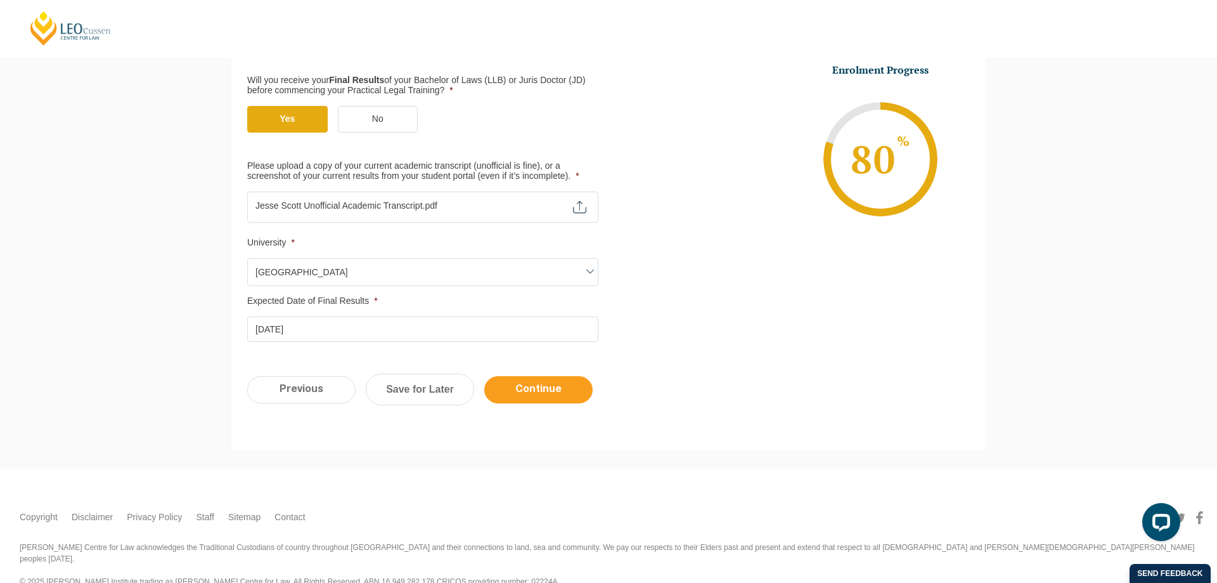
click at [541, 387] on input "Continue" at bounding box center [538, 389] width 108 height 27
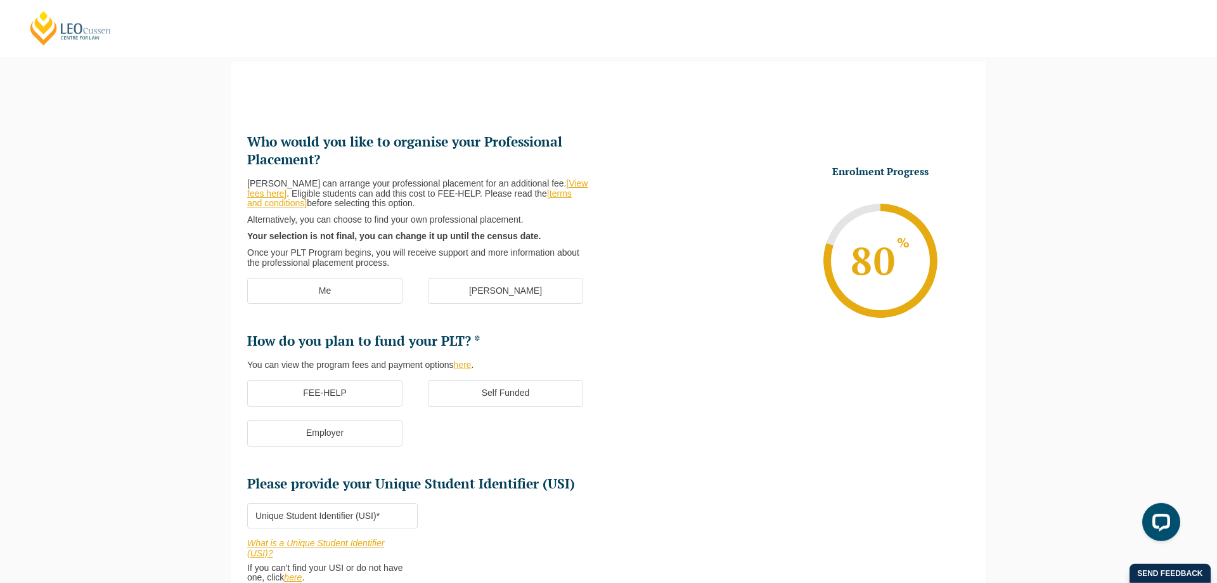
scroll to position [110, 0]
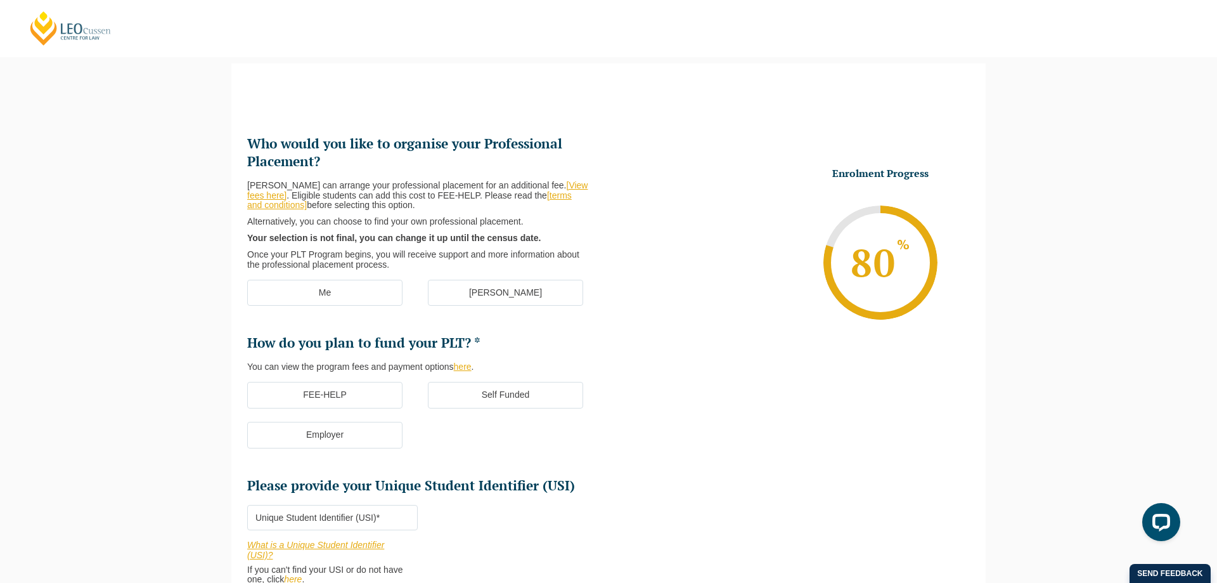
click at [557, 183] on link "[View fees here]" at bounding box center [417, 190] width 340 height 20
click at [476, 292] on label "[PERSON_NAME]" at bounding box center [505, 293] width 155 height 27
click at [0, 0] on input "[PERSON_NAME]" at bounding box center [0, 0] width 0 height 0
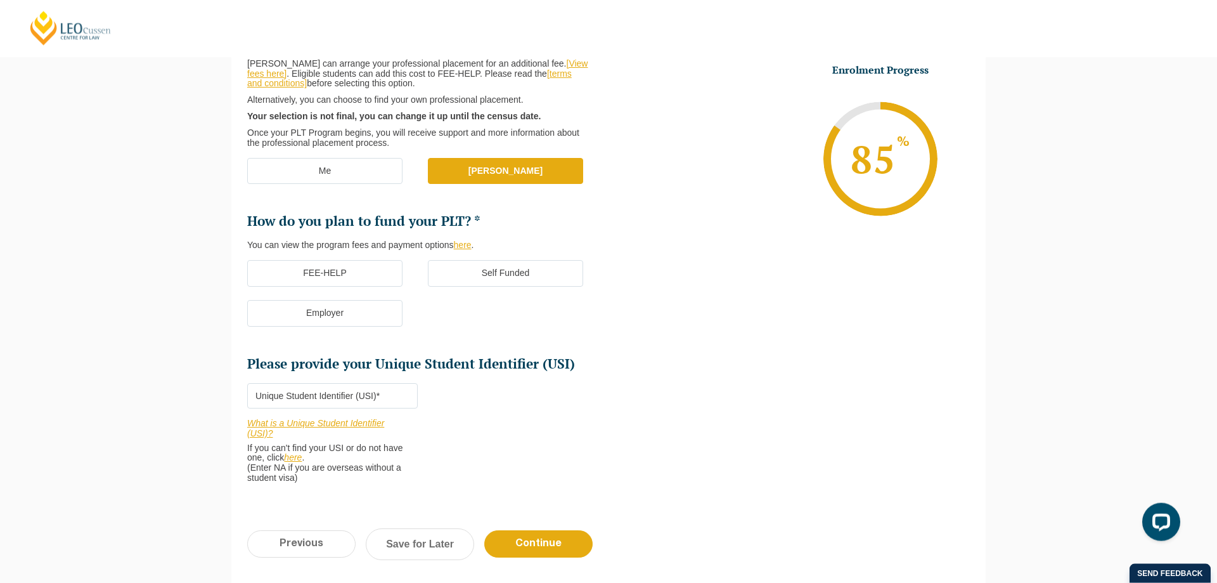
scroll to position [239, 0]
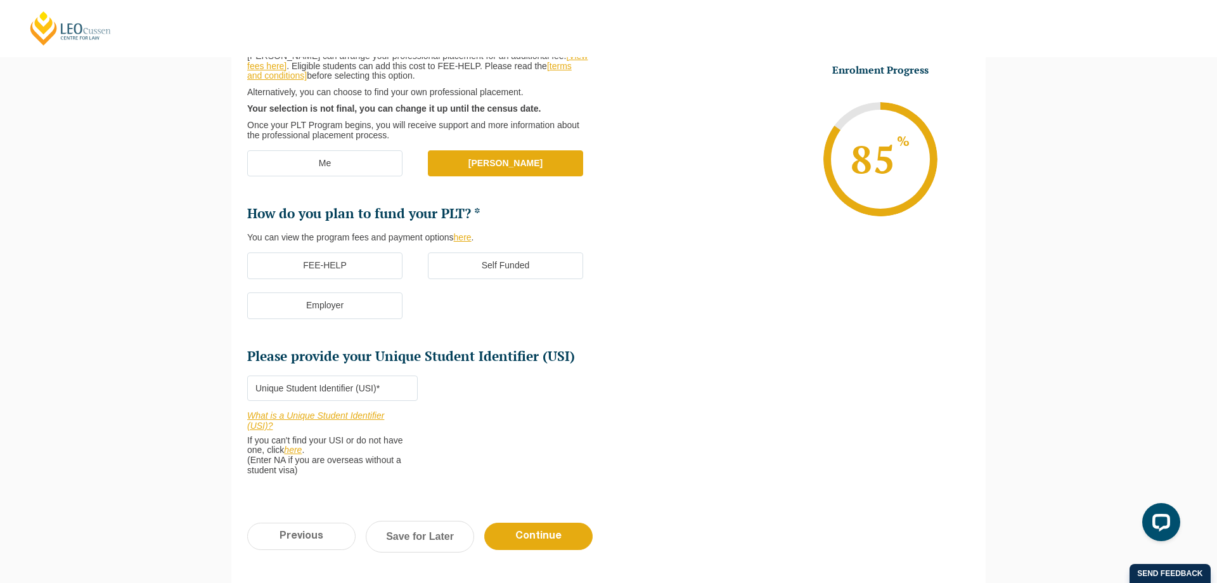
click at [492, 269] on label "Self Funded" at bounding box center [505, 265] width 155 height 27
click at [0, 0] on input "Self Funded" at bounding box center [0, 0] width 0 height 0
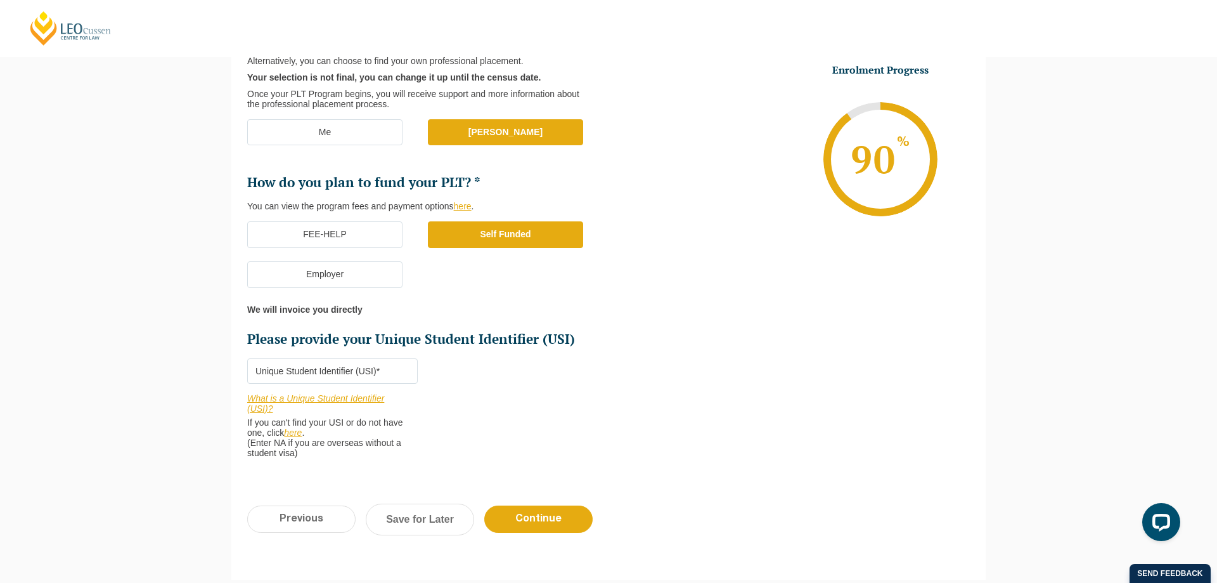
scroll to position [304, 0]
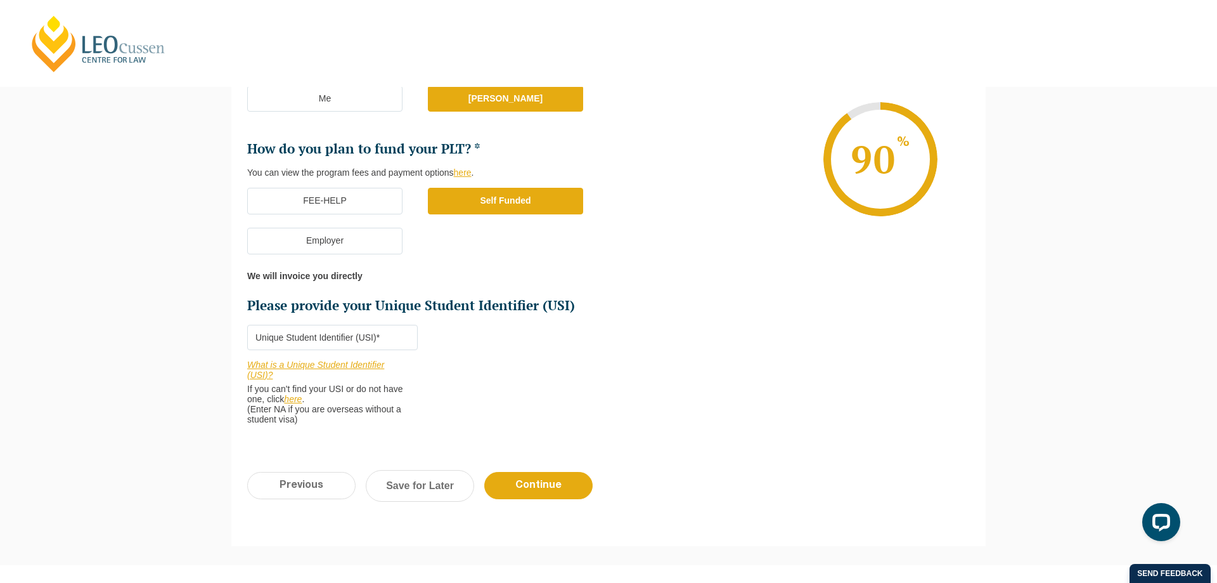
click at [344, 337] on input "Please provide your Unique Student Identifier (USI) *" at bounding box center [332, 337] width 171 height 25
paste input "ZF8GQXEWZX"
type input "ZF8GQXEWZX"
click at [541, 486] on input "Continue" at bounding box center [538, 485] width 108 height 27
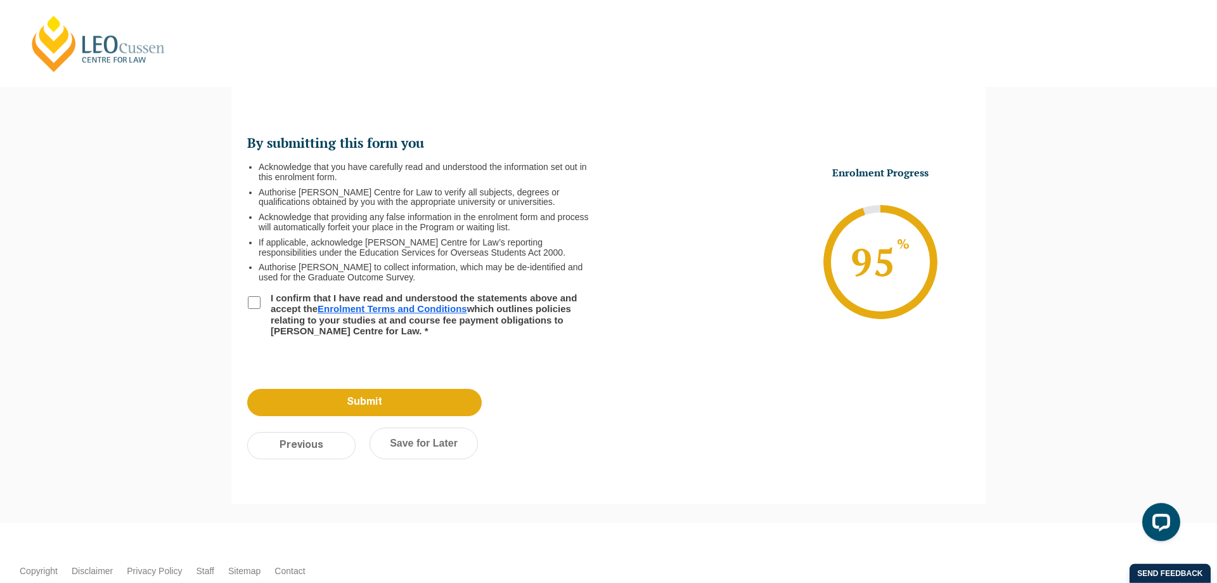
scroll to position [110, 0]
click at [254, 301] on input "I confirm that I have read and understood the statements above and accept the E…" at bounding box center [254, 303] width 13 height 13
checkbox input "true"
click at [405, 404] on input "Submit" at bounding box center [364, 402] width 235 height 27
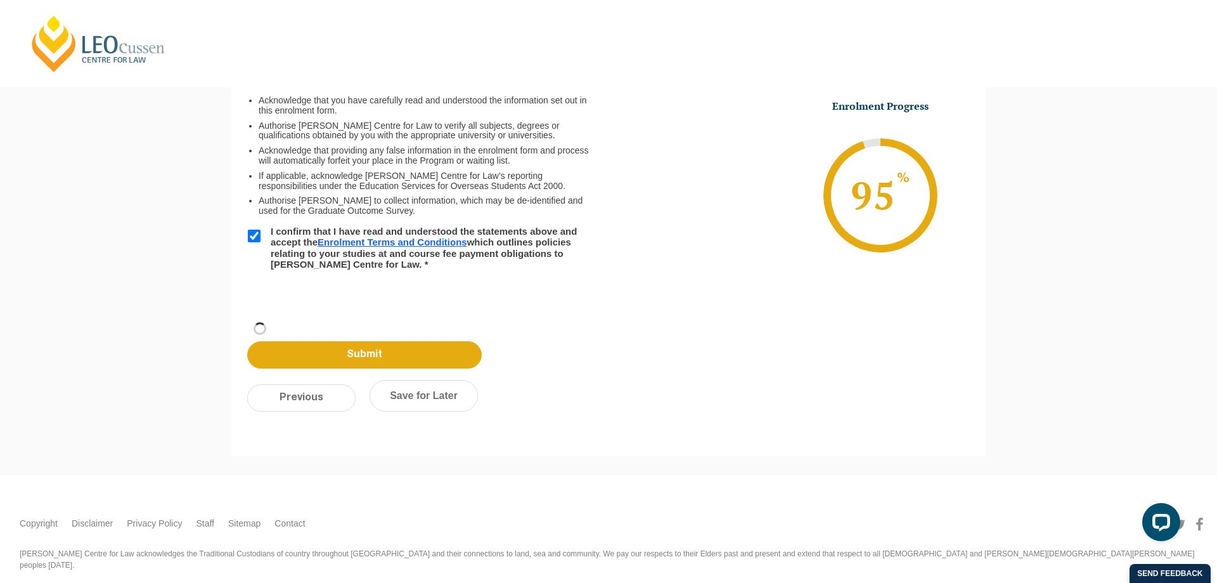
scroll to position [42, 0]
